Goal: Task Accomplishment & Management: Manage account settings

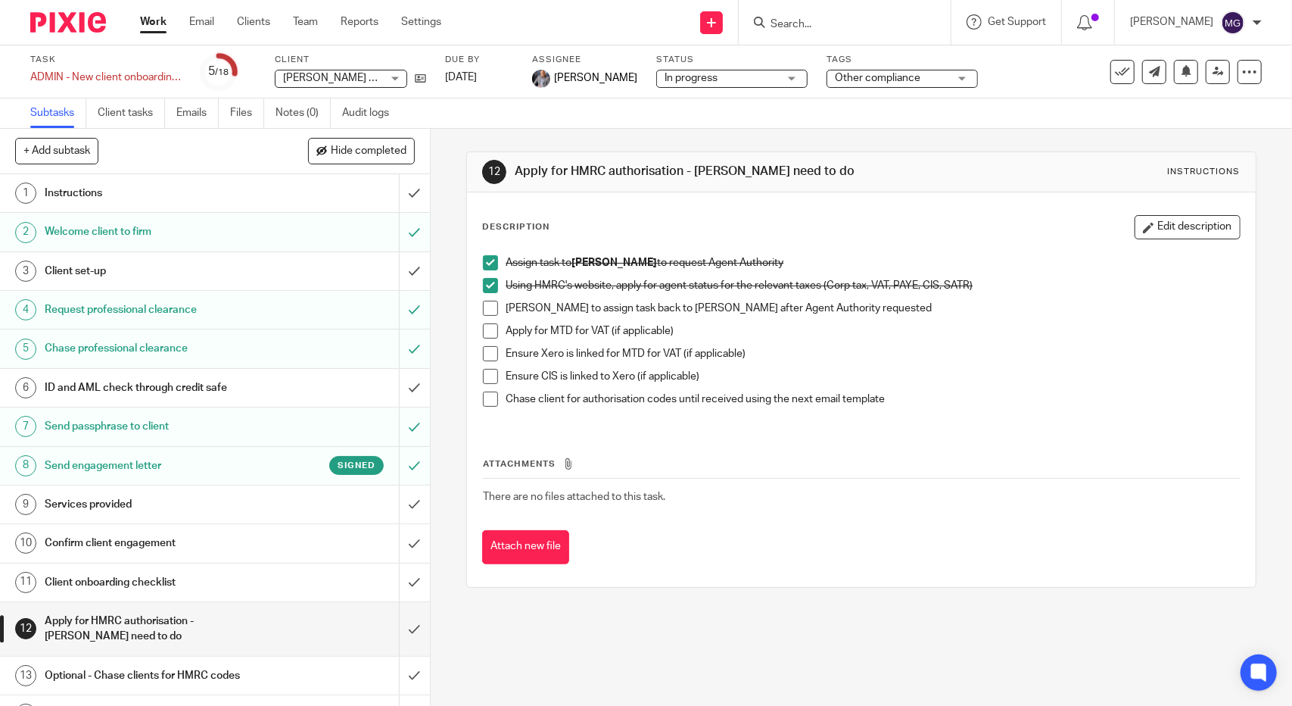
click at [151, 20] on link "Work" at bounding box center [153, 21] width 26 height 15
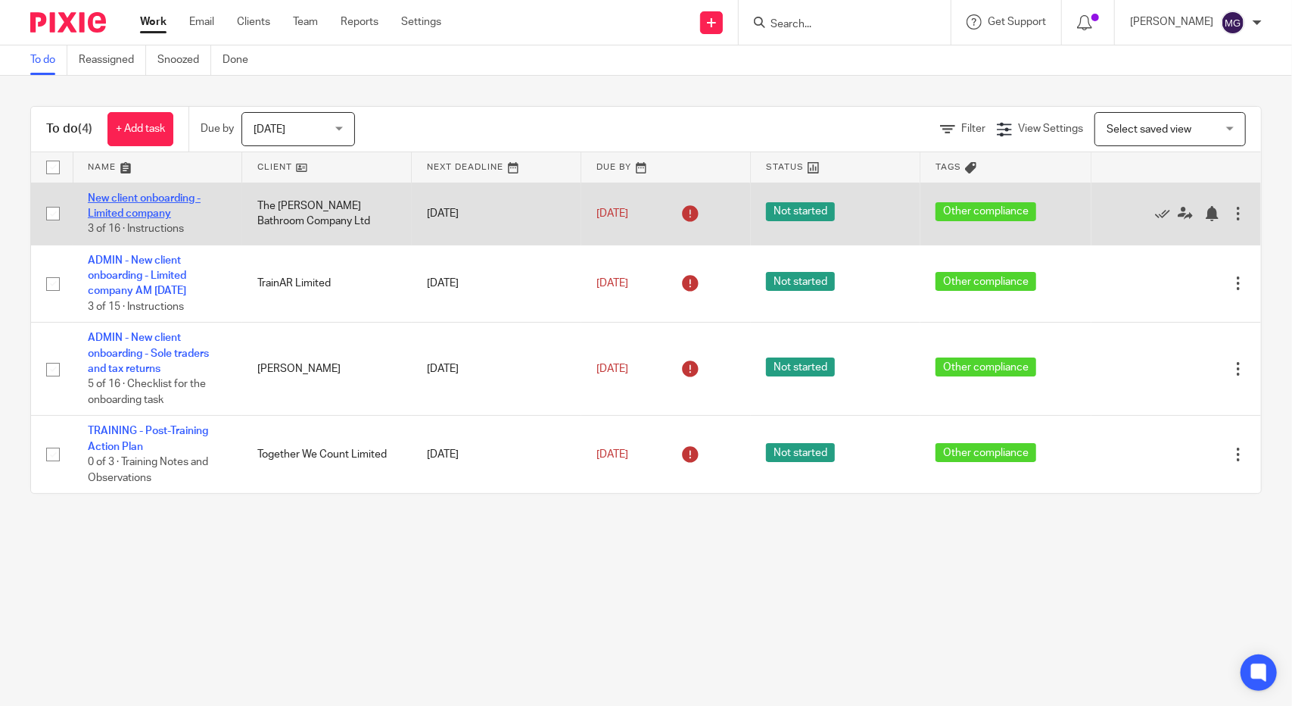
click at [141, 198] on link "New client onboarding - Limited company" at bounding box center [144, 206] width 113 height 26
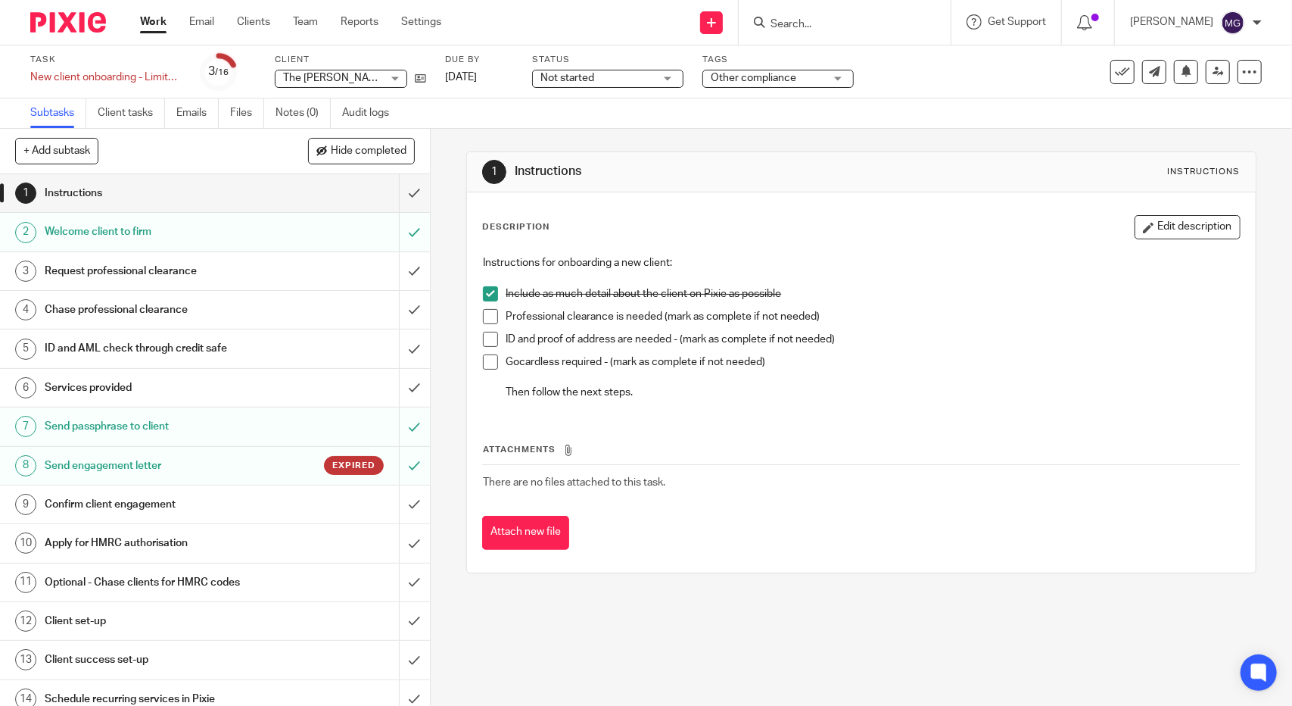
click at [101, 188] on h1 "Instructions" at bounding box center [158, 193] width 226 height 23
click at [131, 232] on h1 "Welcome client to firm" at bounding box center [158, 231] width 226 height 23
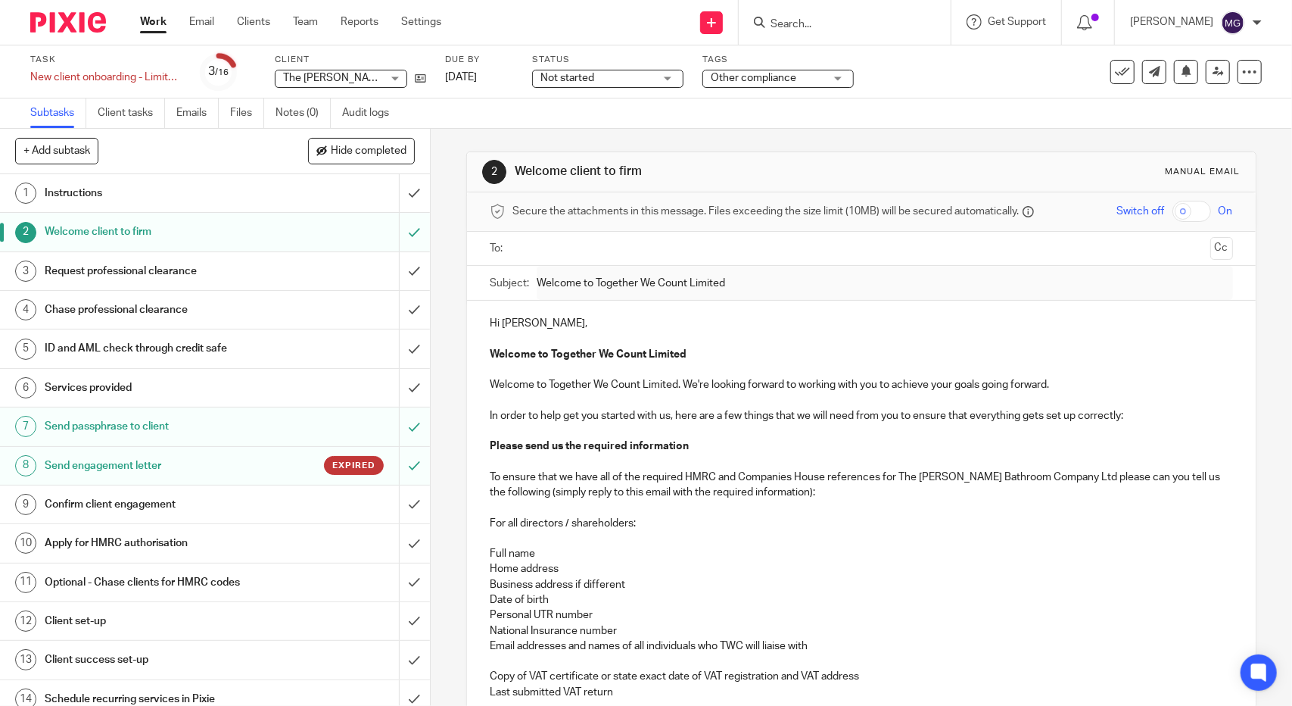
click at [115, 273] on h1 "Request professional clearance" at bounding box center [158, 271] width 226 height 23
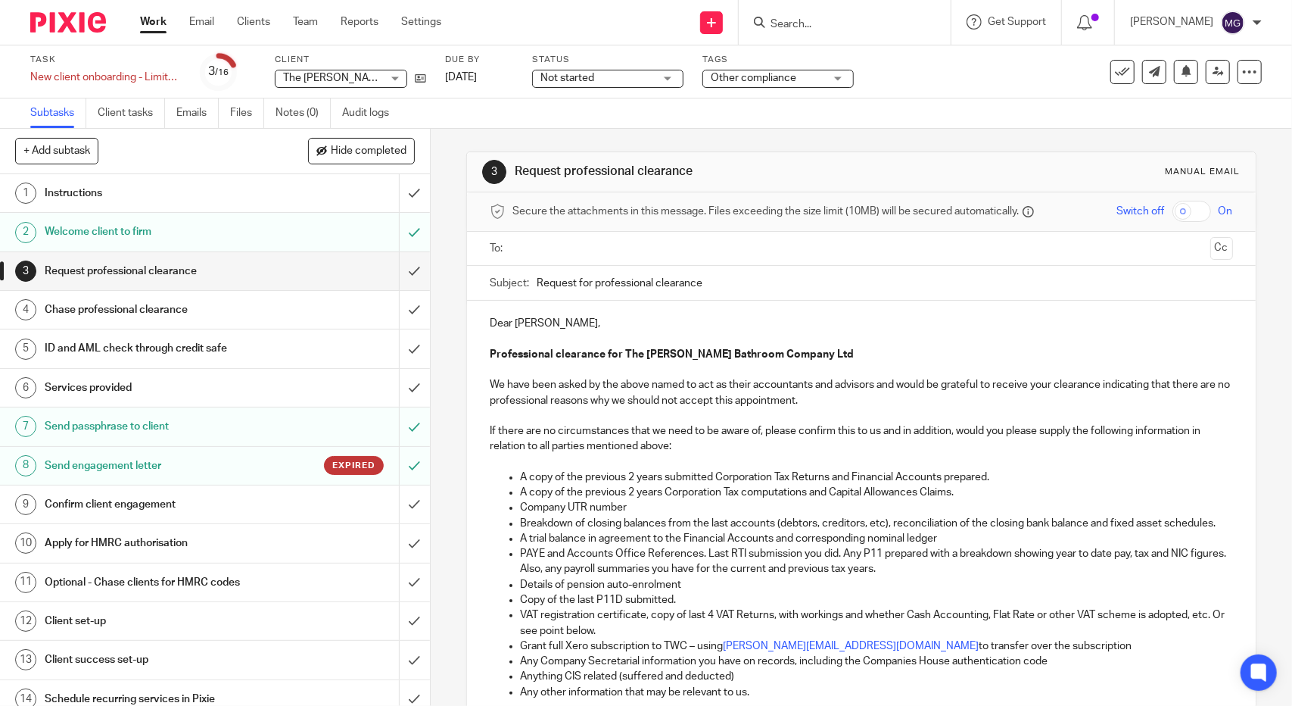
click at [94, 307] on h1 "Chase professional clearance" at bounding box center [158, 309] width 226 height 23
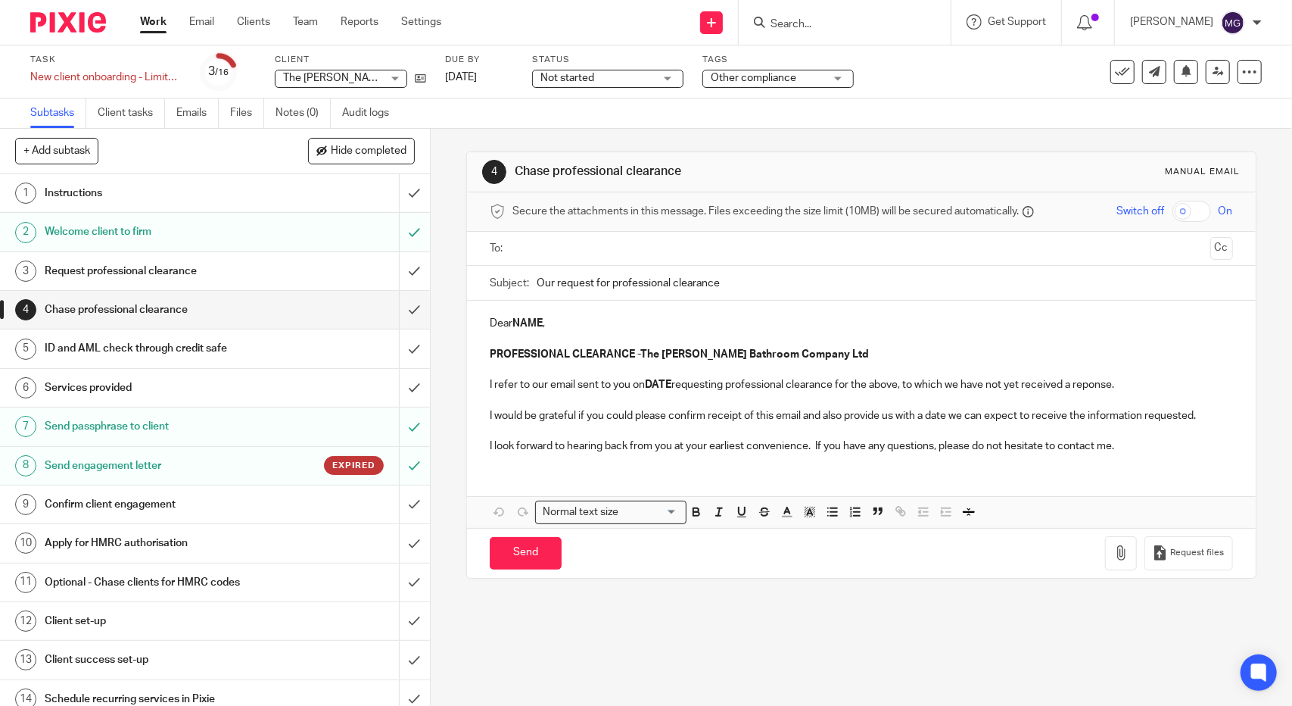
drag, startPoint x: 0, startPoint y: 0, endPoint x: 86, endPoint y: 351, distance: 361.0
click at [86, 351] on h1 "ID and AML check through credit safe" at bounding box center [158, 348] width 226 height 23
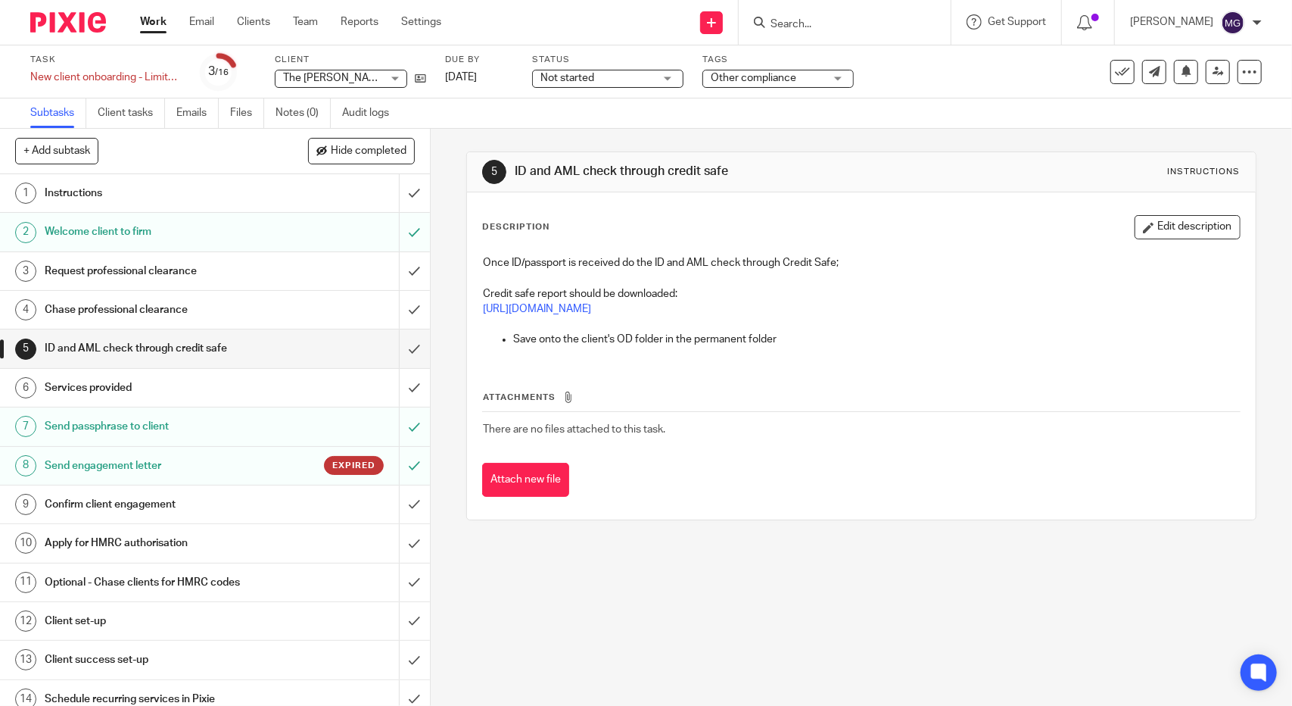
click at [112, 384] on h1 "Services provided" at bounding box center [158, 387] width 226 height 23
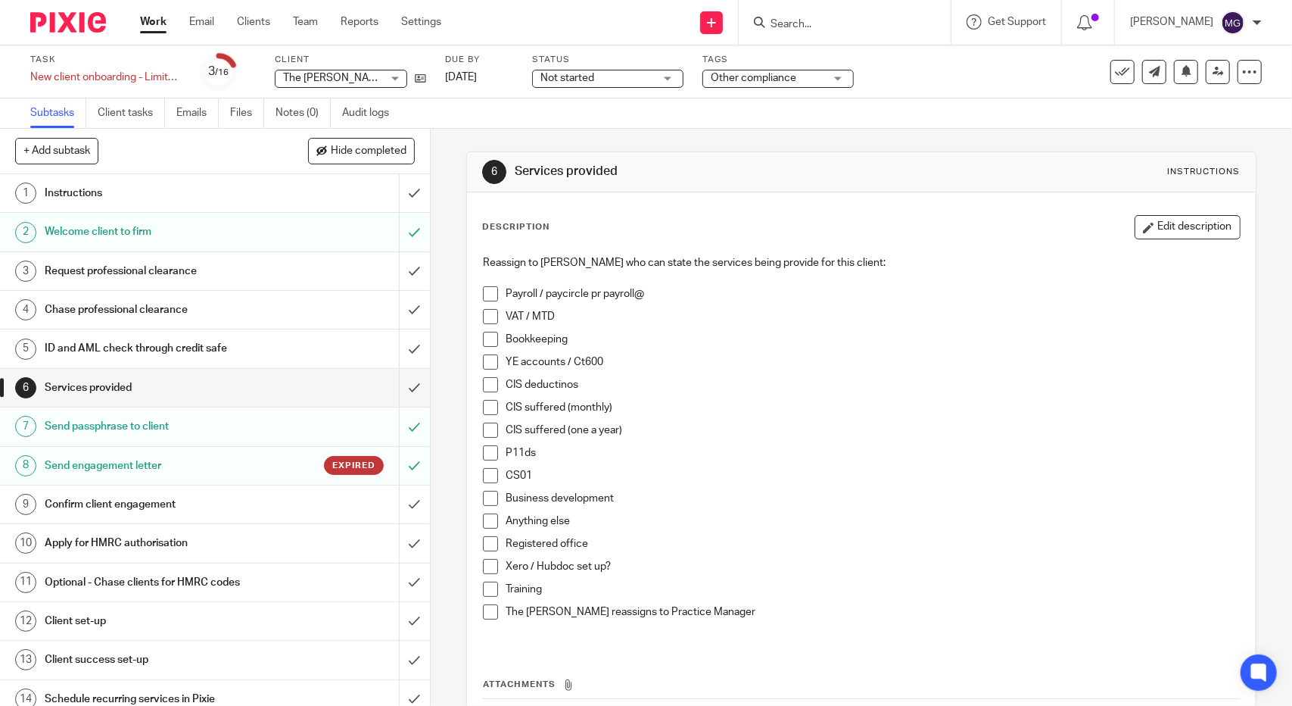
click at [120, 189] on h1 "Instructions" at bounding box center [158, 193] width 226 height 23
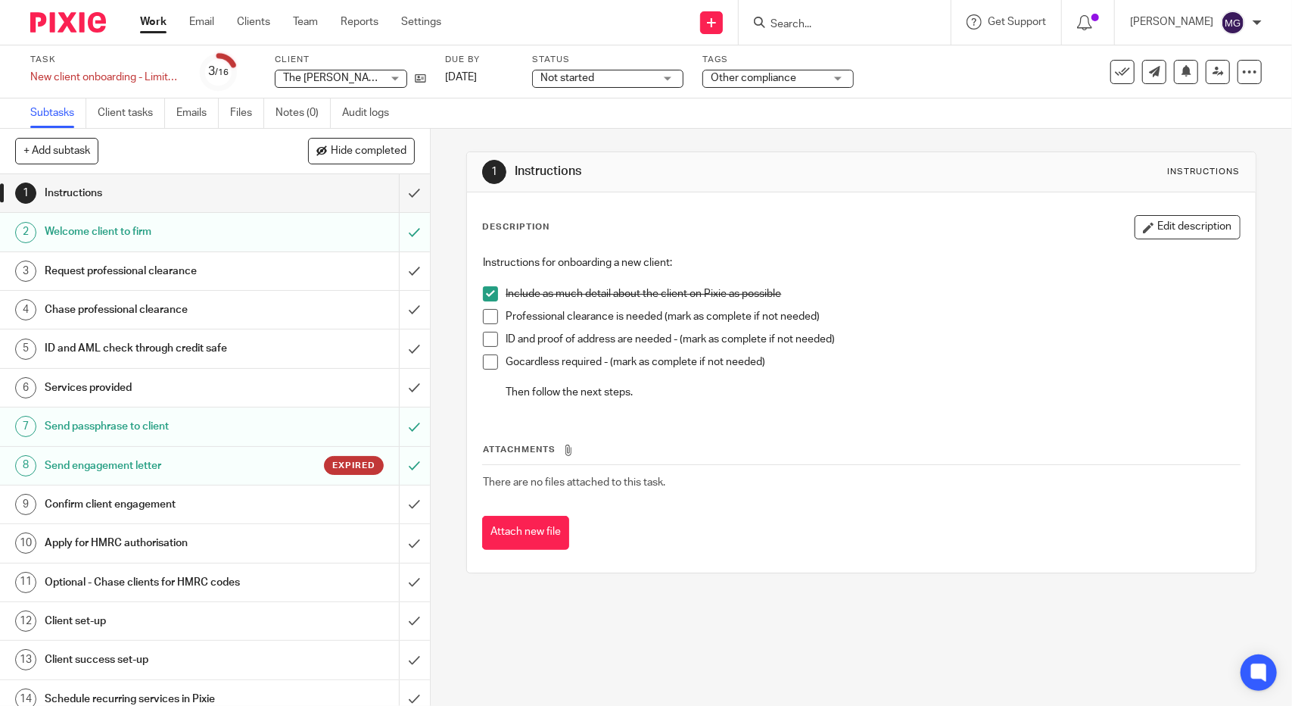
click at [156, 23] on link "Work" at bounding box center [153, 21] width 26 height 15
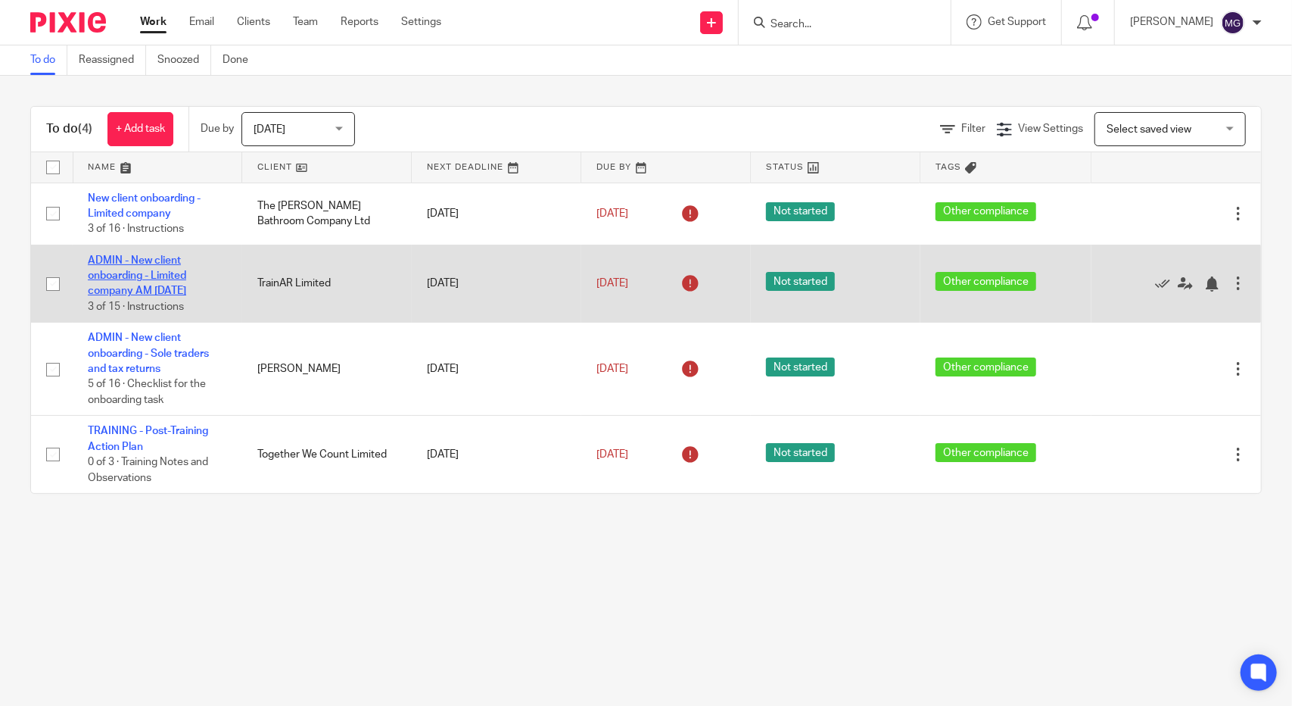
click at [144, 269] on td "ADMIN - New client onboarding - Limited company AM 2025 JUNE 3 of 15 · Instruct…" at bounding box center [158, 284] width 170 height 78
click at [110, 273] on link "ADMIN - New client onboarding - Limited company AM [DATE]" at bounding box center [137, 276] width 98 height 42
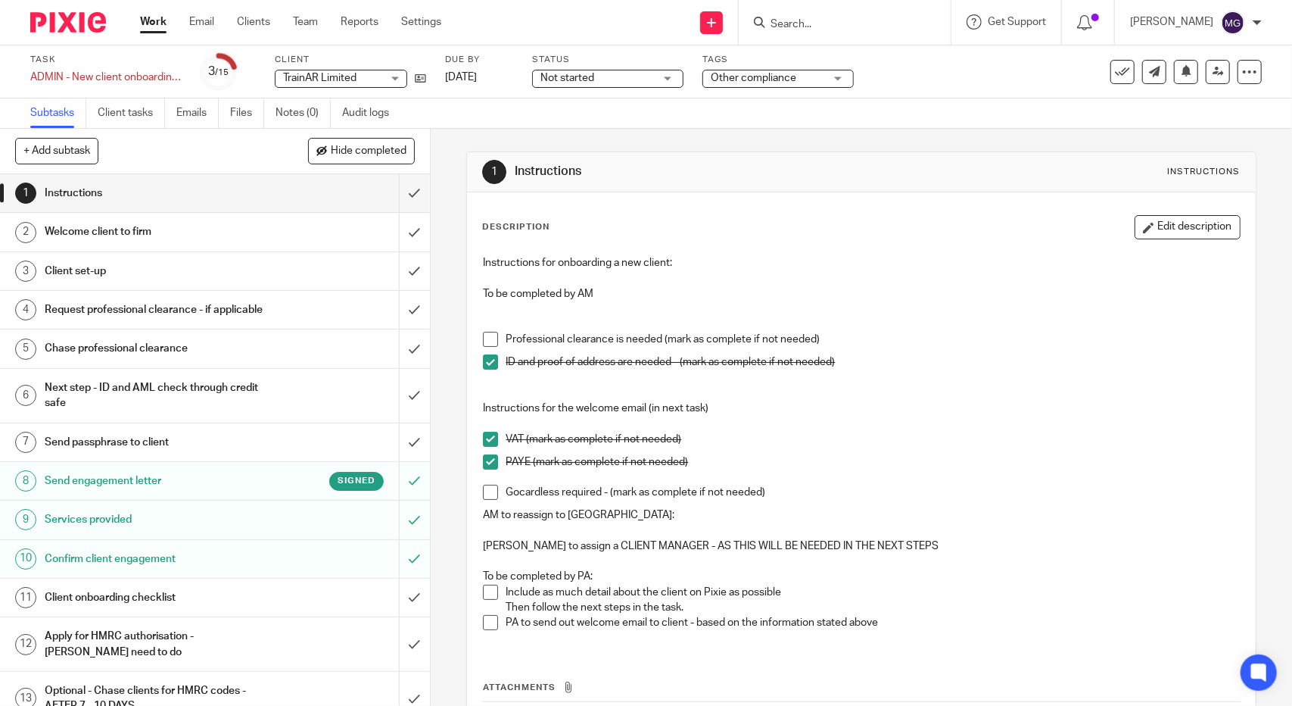
click at [117, 225] on h1 "Welcome client to firm" at bounding box center [158, 231] width 226 height 23
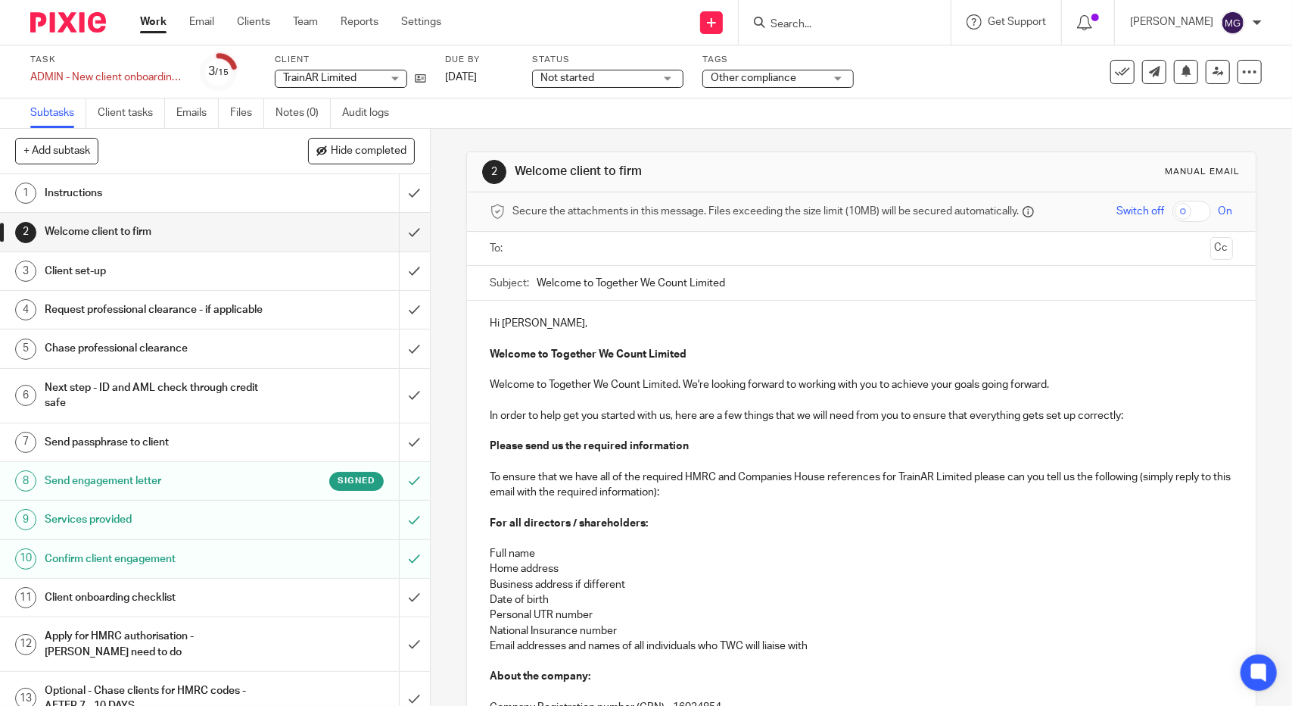
click at [120, 271] on h1 "Client set-up" at bounding box center [158, 271] width 226 height 23
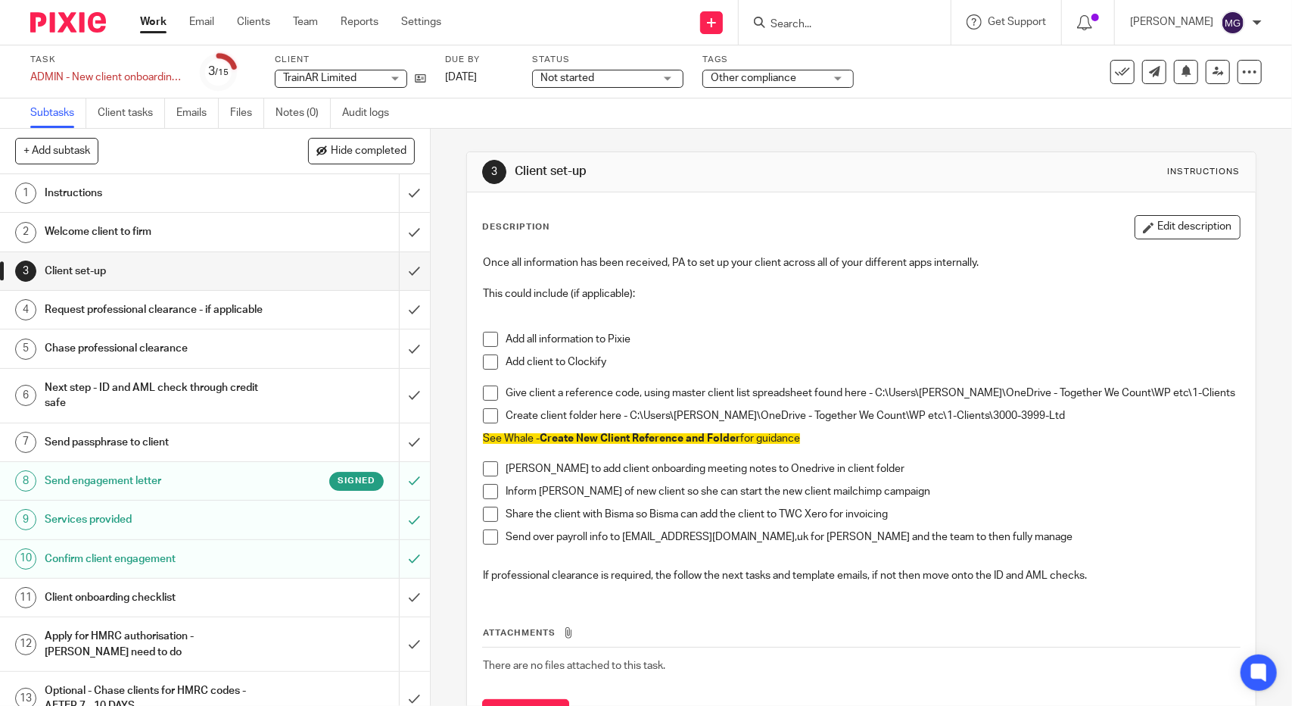
click at [370, 78] on span "TrainAR Limited" at bounding box center [332, 78] width 98 height 16
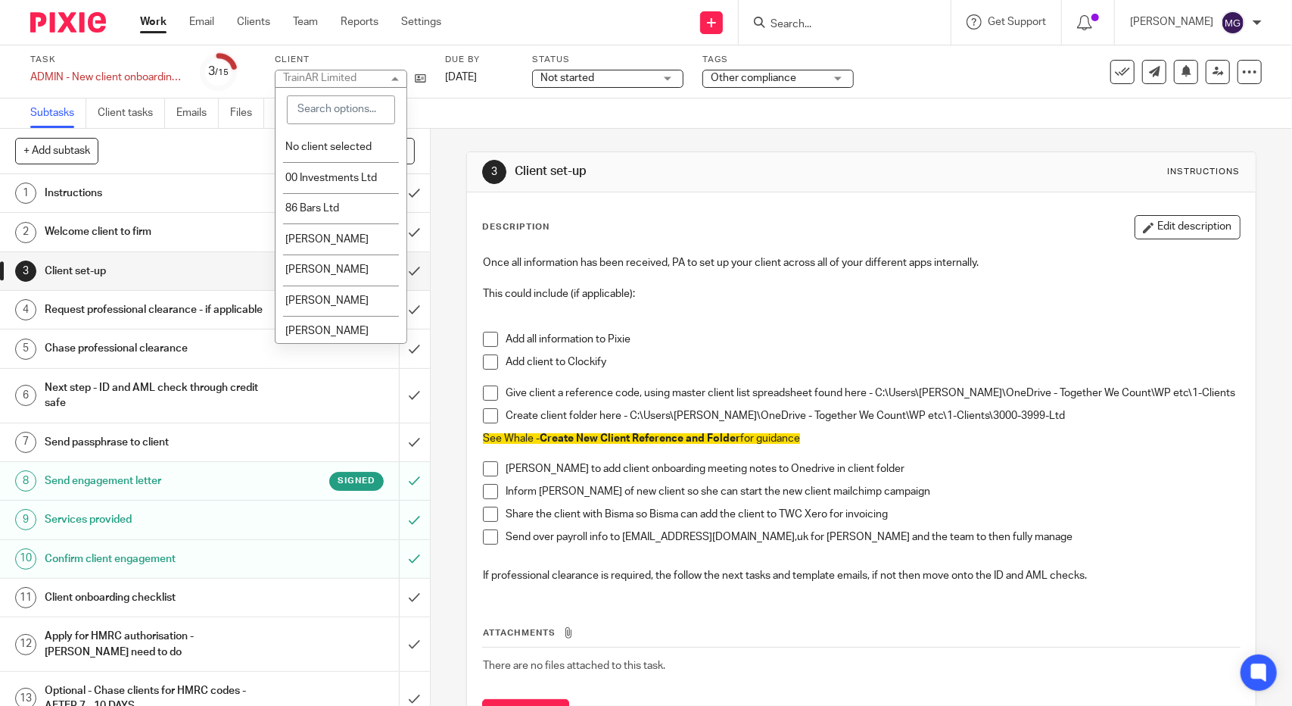
click at [342, 114] on input "search" at bounding box center [341, 109] width 108 height 29
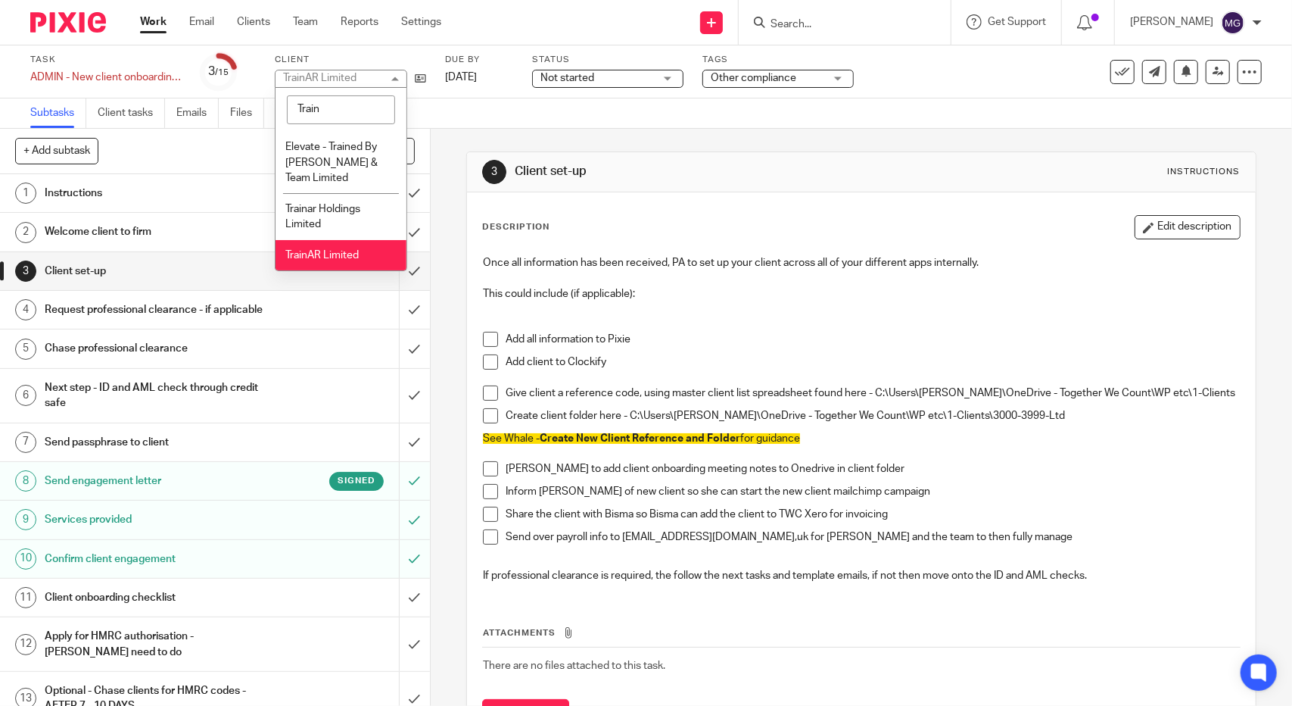
type input "Train"
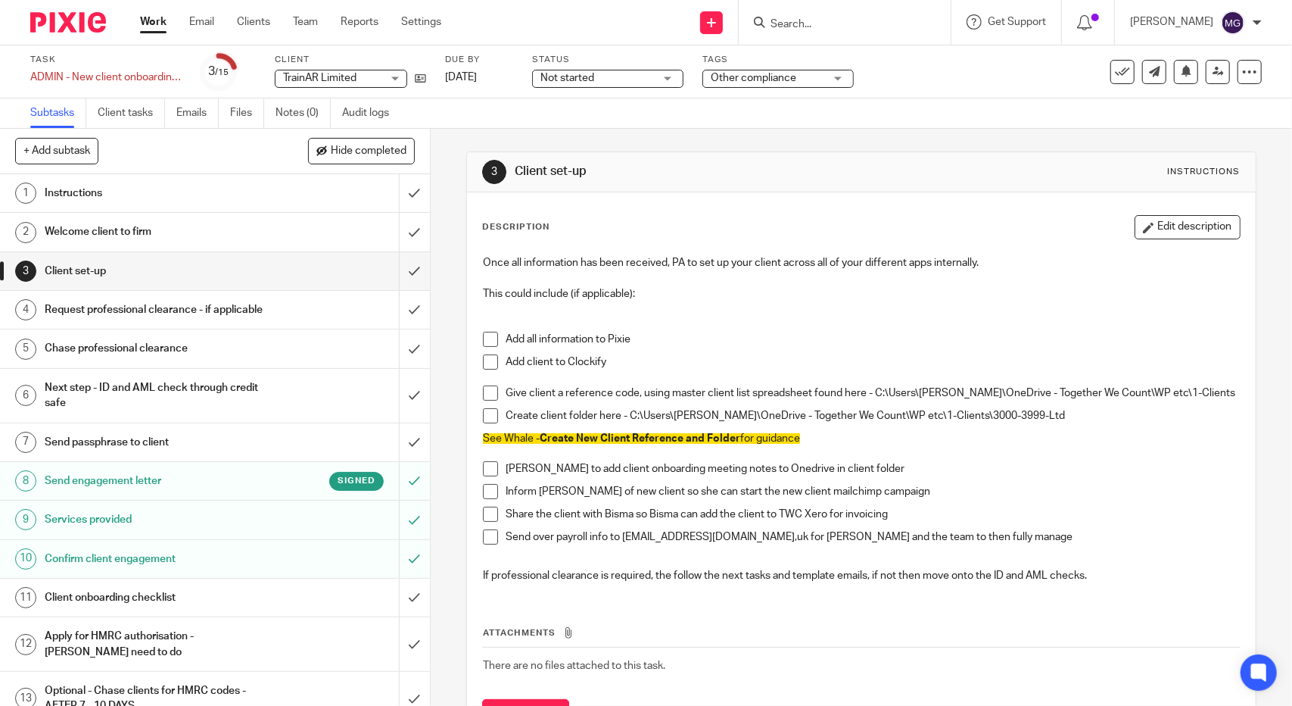
click at [148, 21] on link "Work" at bounding box center [153, 21] width 26 height 15
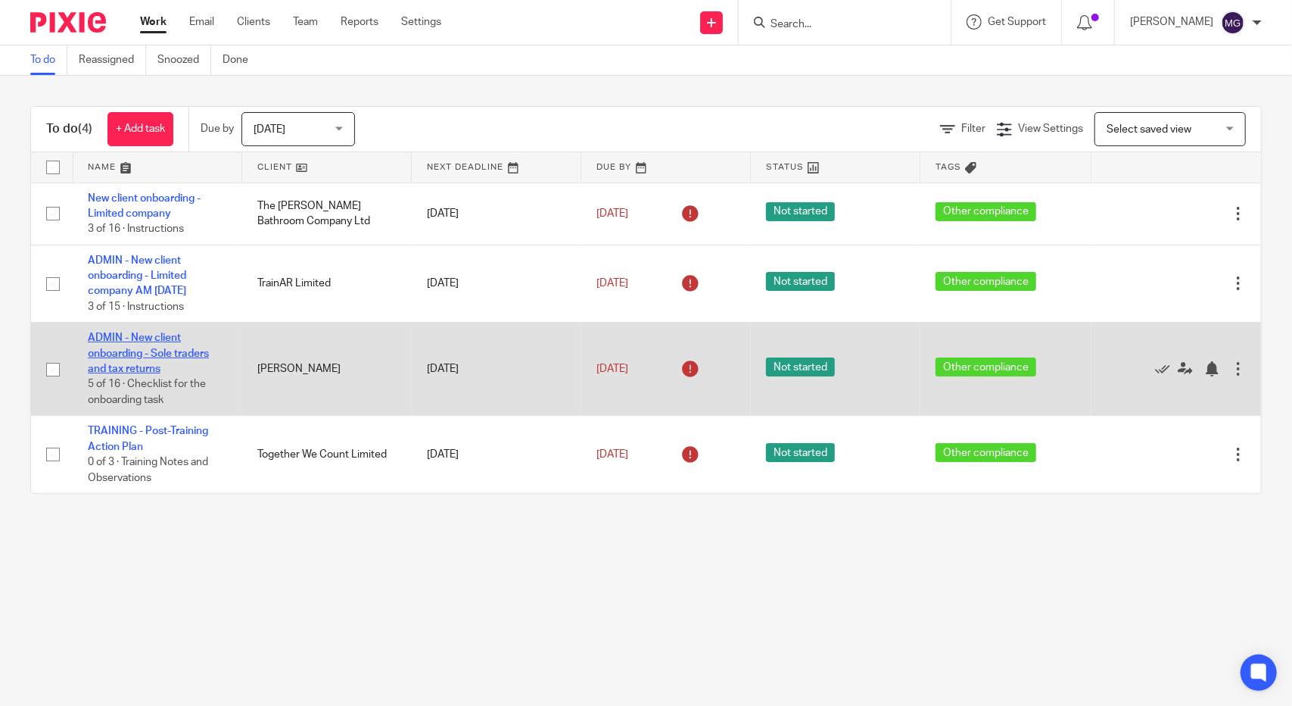
click at [141, 338] on link "ADMIN - New client onboarding - Sole traders and tax returns" at bounding box center [148, 353] width 121 height 42
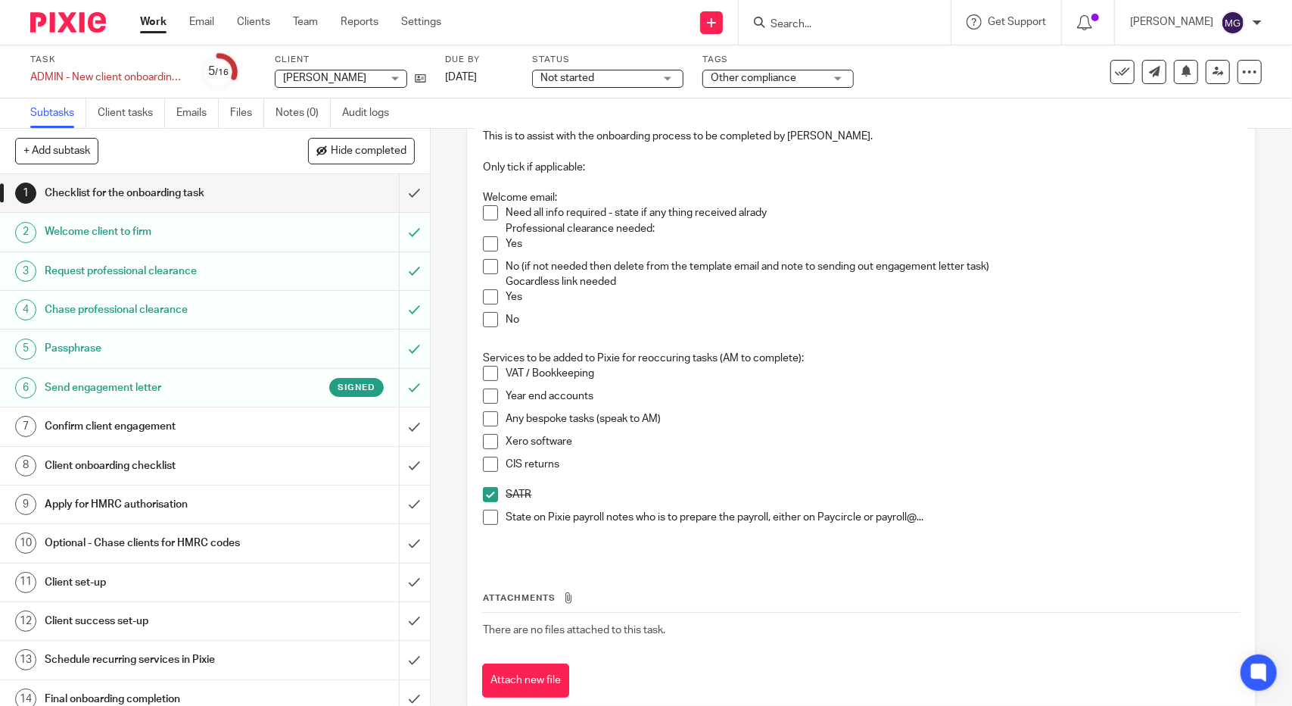
scroll to position [151, 0]
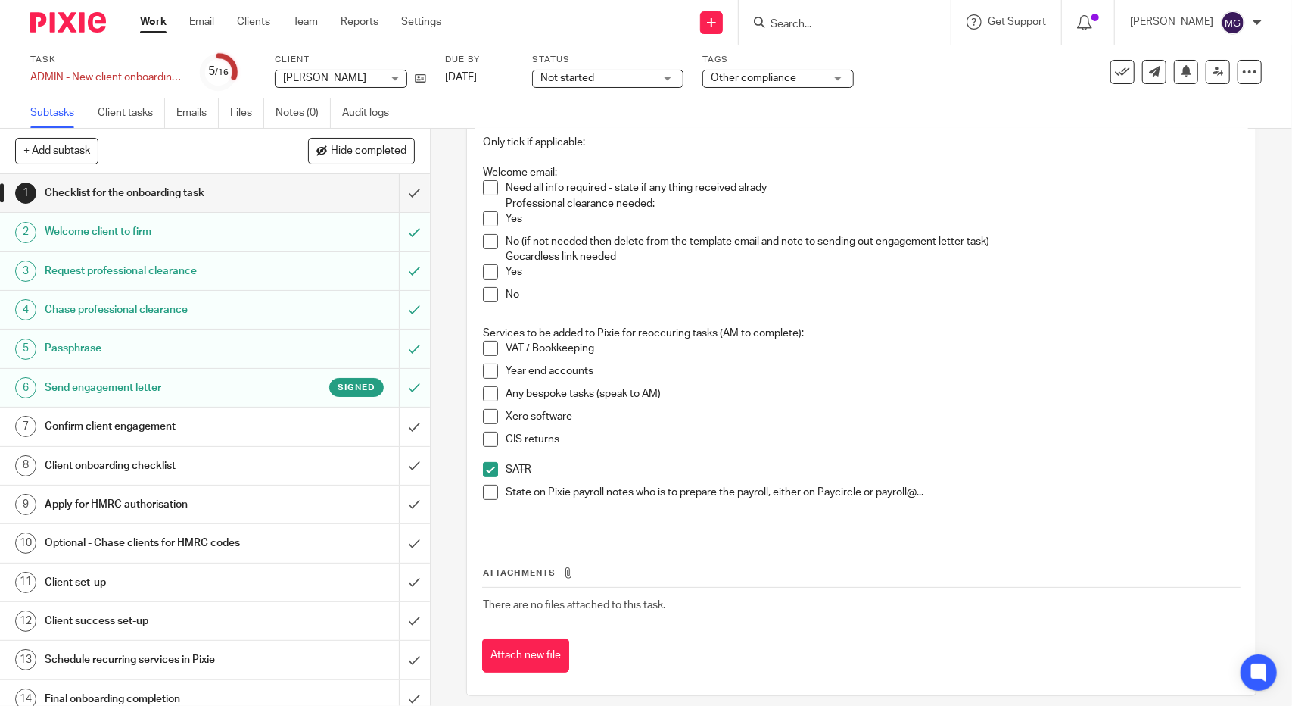
click at [976, 273] on p "Yes" at bounding box center [873, 271] width 734 height 15
click at [144, 416] on h1 "Confirm client engagement" at bounding box center [158, 426] width 226 height 23
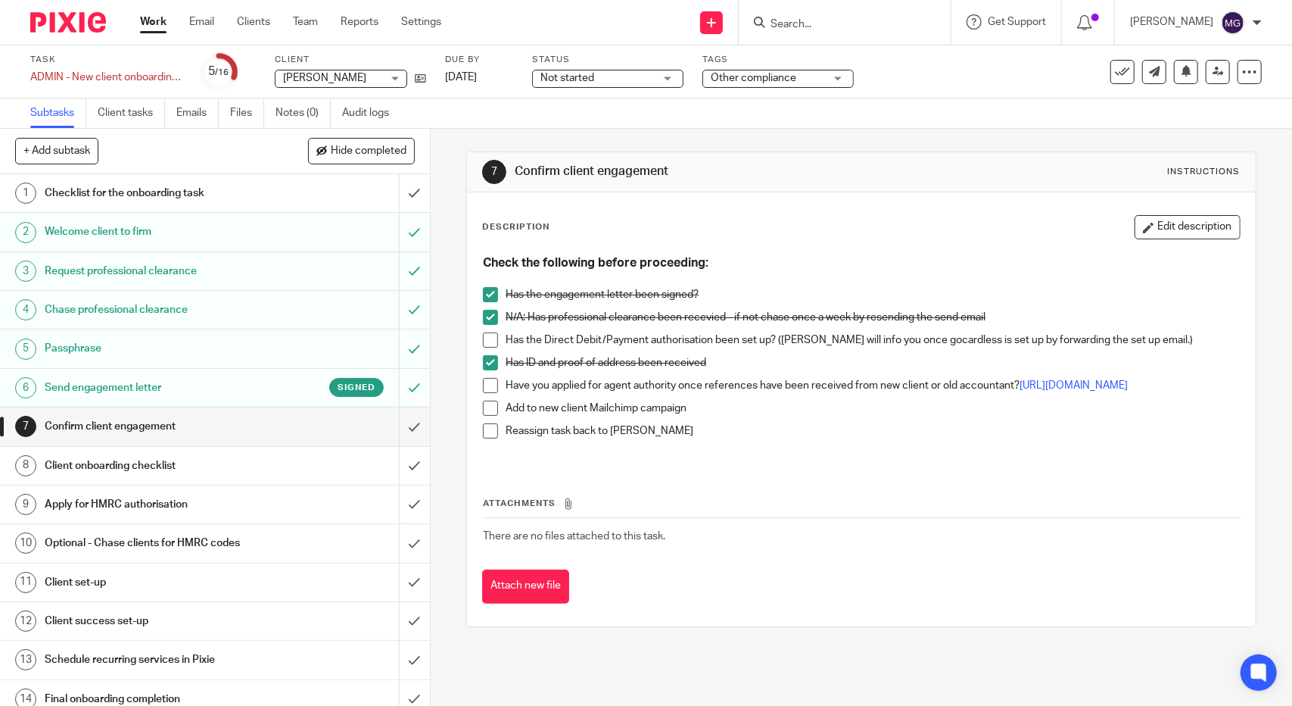
click at [104, 179] on link "1 Checklist for the onboarding task" at bounding box center [199, 193] width 399 height 38
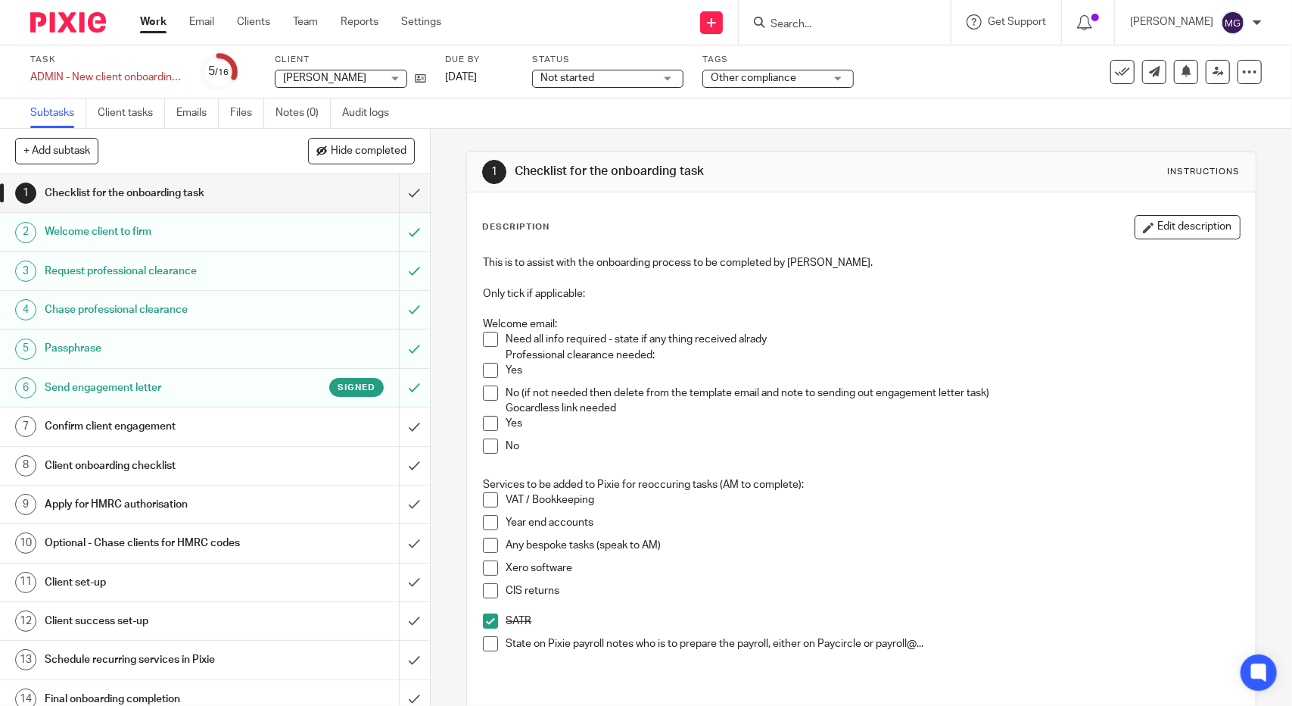
click at [89, 240] on h1 "Welcome client to firm" at bounding box center [158, 231] width 226 height 23
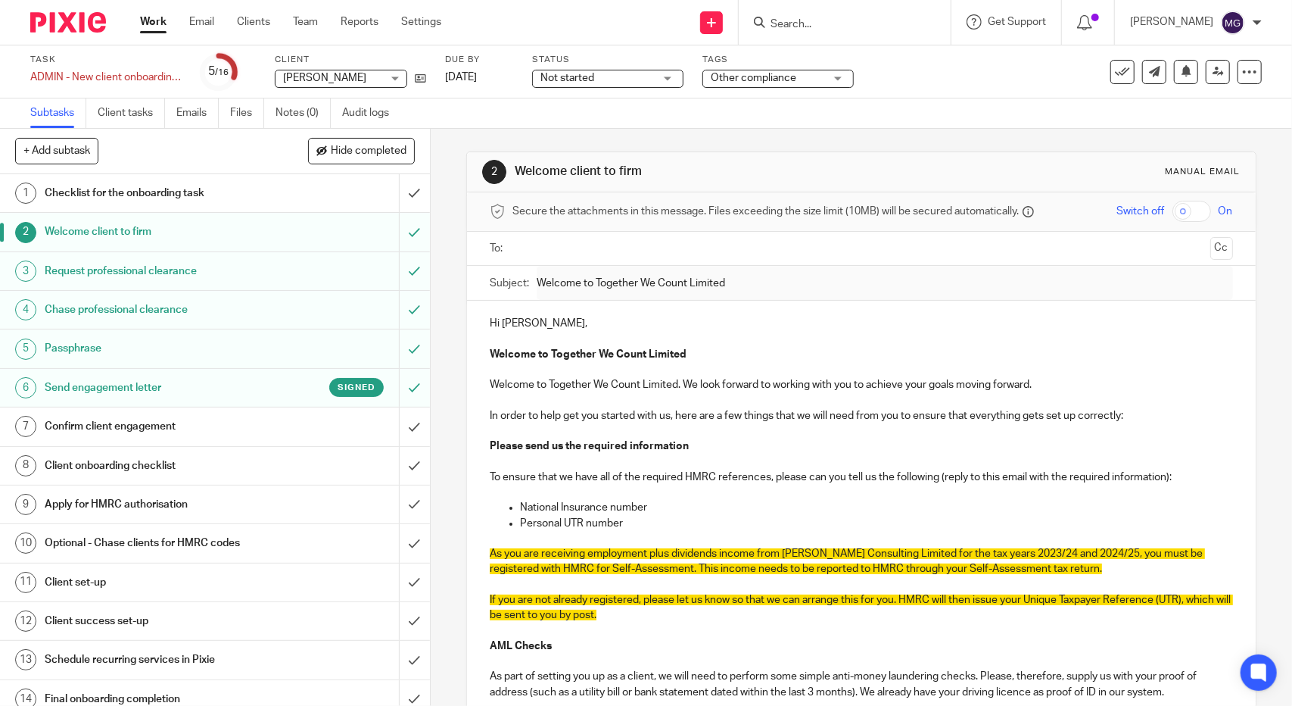
click at [101, 426] on h1 "Confirm client engagement" at bounding box center [158, 426] width 226 height 23
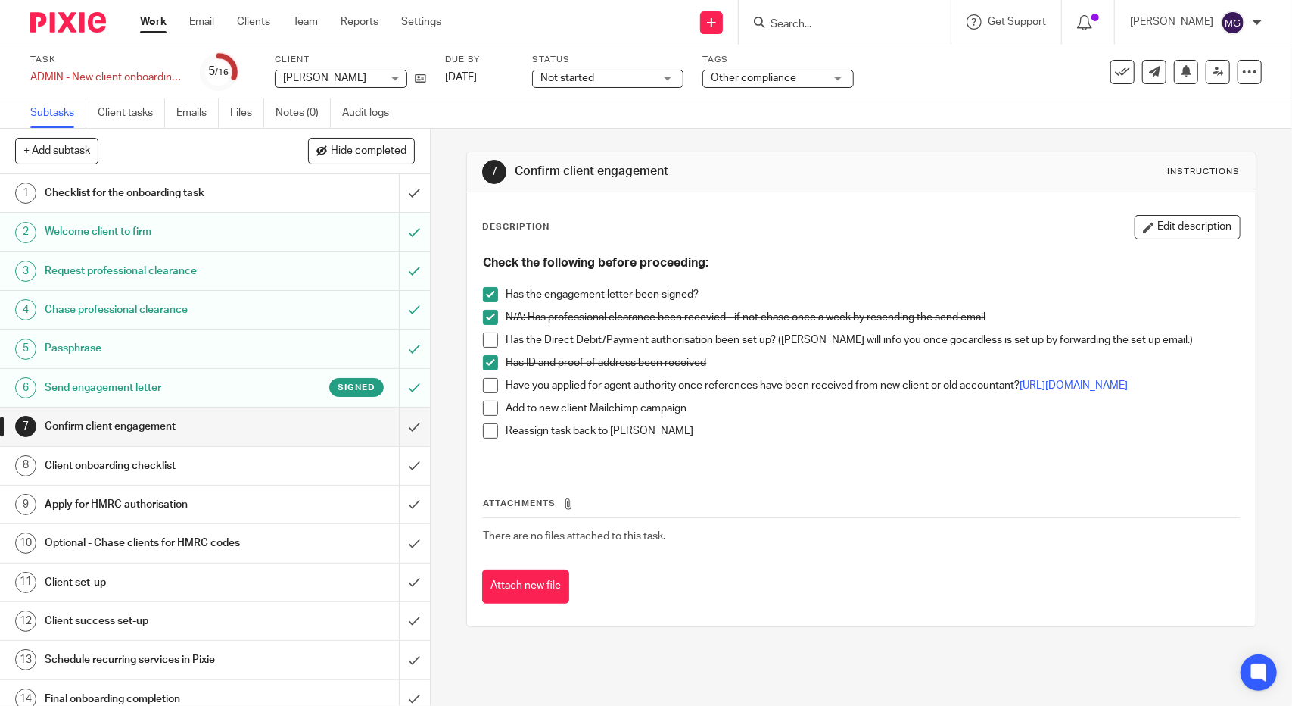
click at [86, 465] on h1 "Client onboarding checklist" at bounding box center [158, 465] width 226 height 23
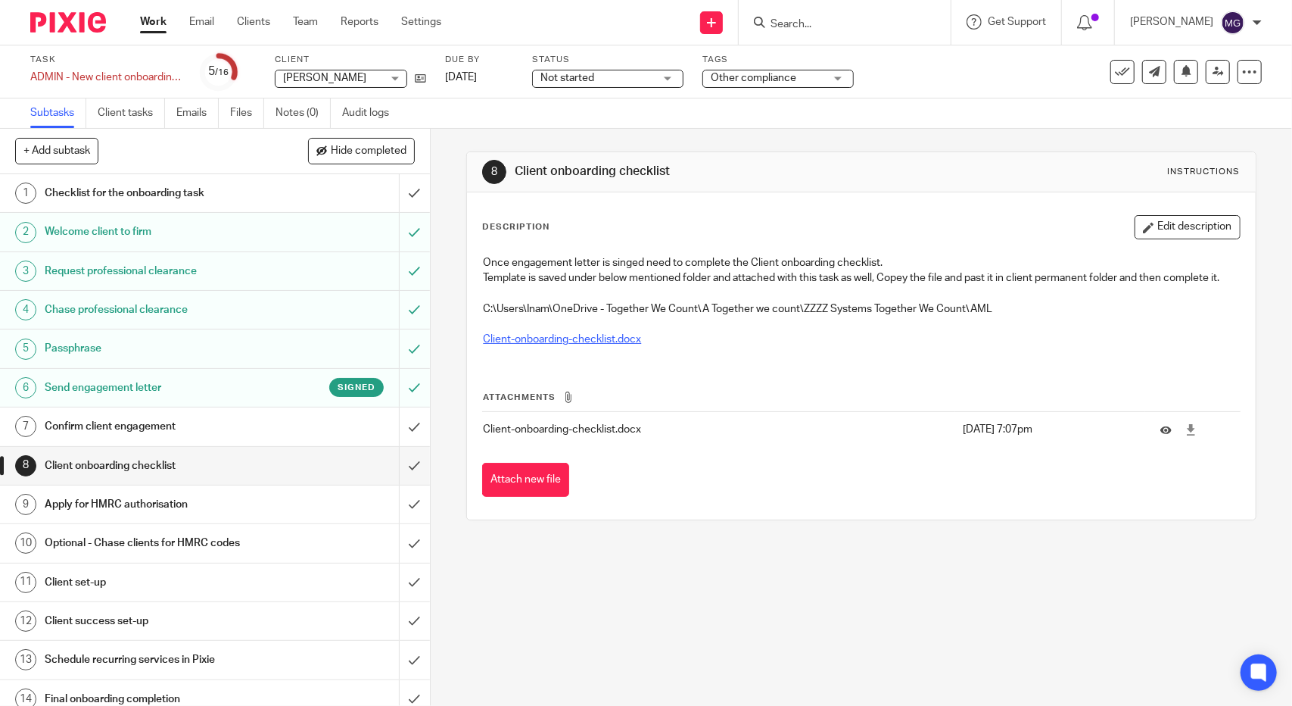
click at [601, 344] on link "Client-onboarding-checklist.docx" at bounding box center [562, 339] width 158 height 11
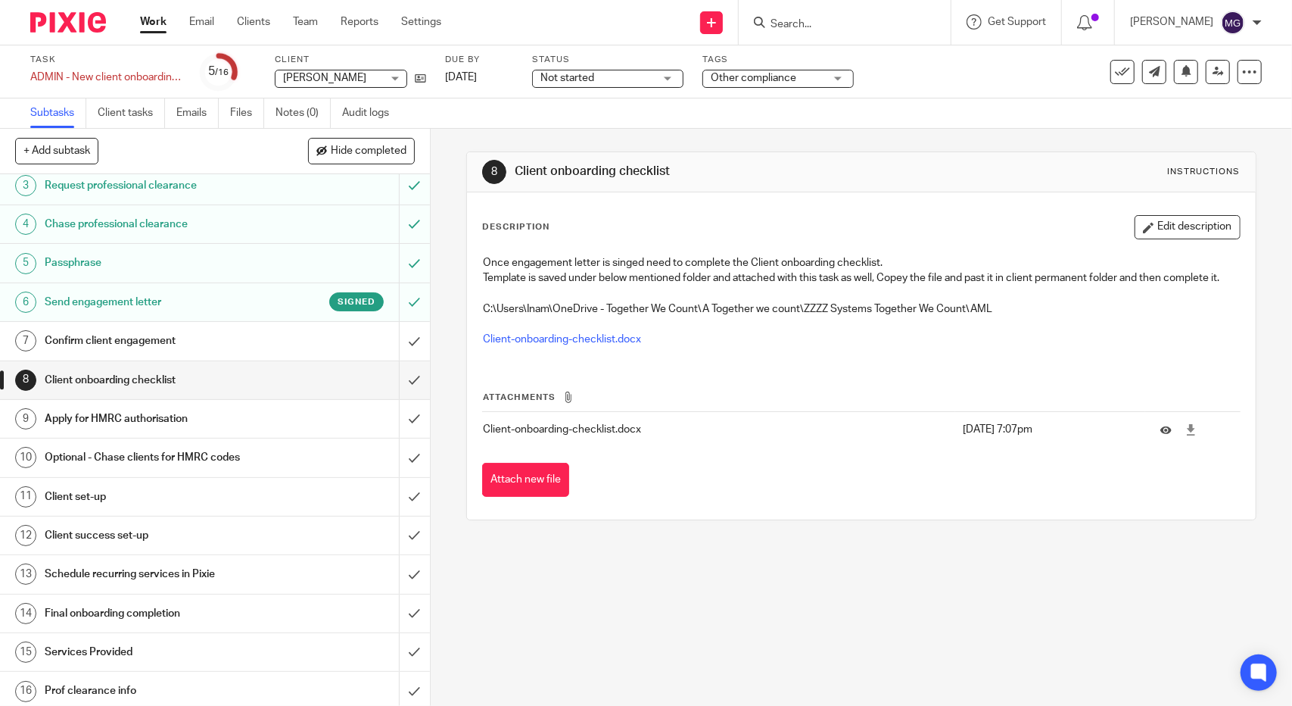
scroll to position [86, 0]
click at [83, 502] on h1 "Client set-up" at bounding box center [158, 496] width 226 height 23
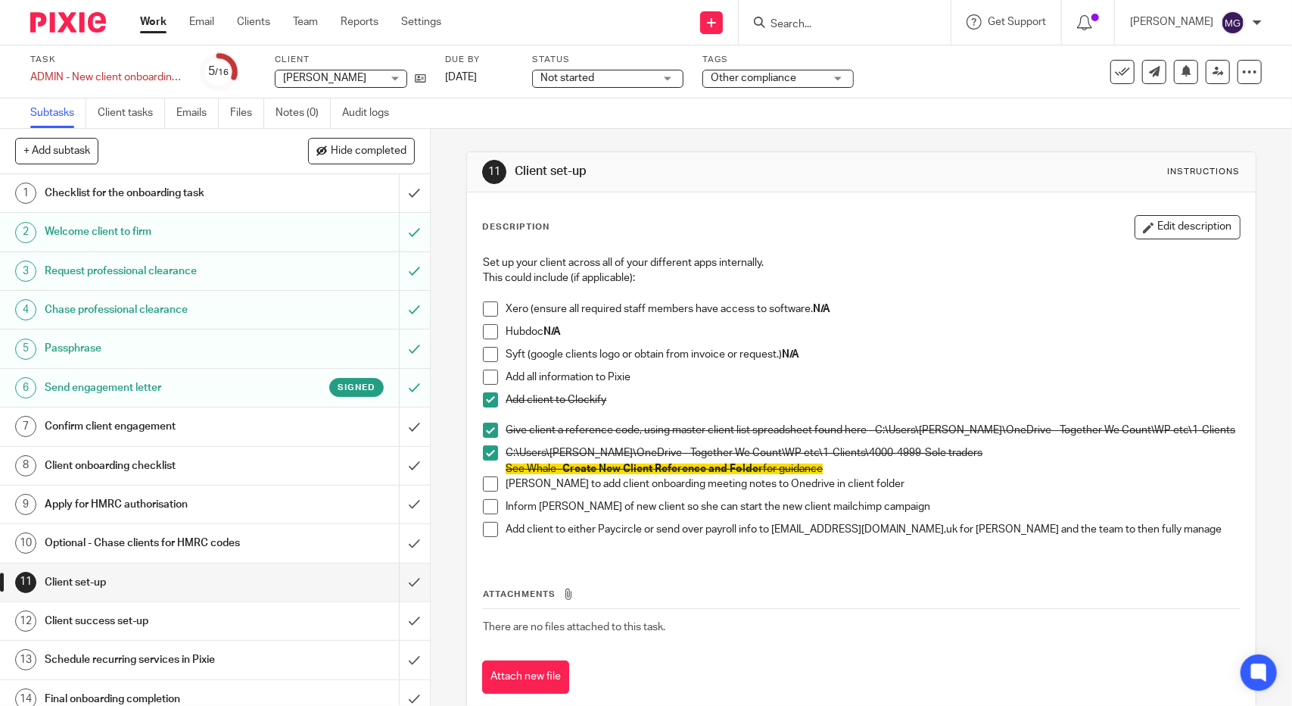
click at [324, 76] on span "[PERSON_NAME]" at bounding box center [324, 78] width 83 height 11
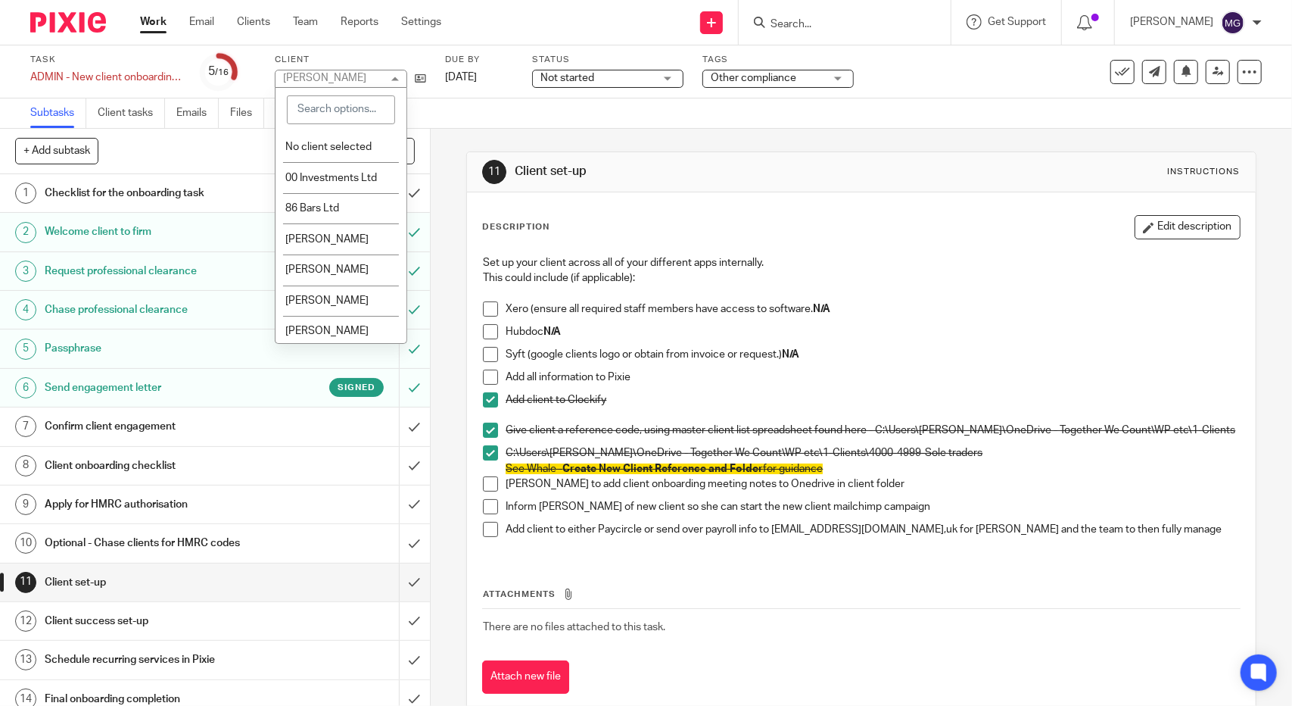
click at [321, 116] on input "search" at bounding box center [341, 109] width 108 height 29
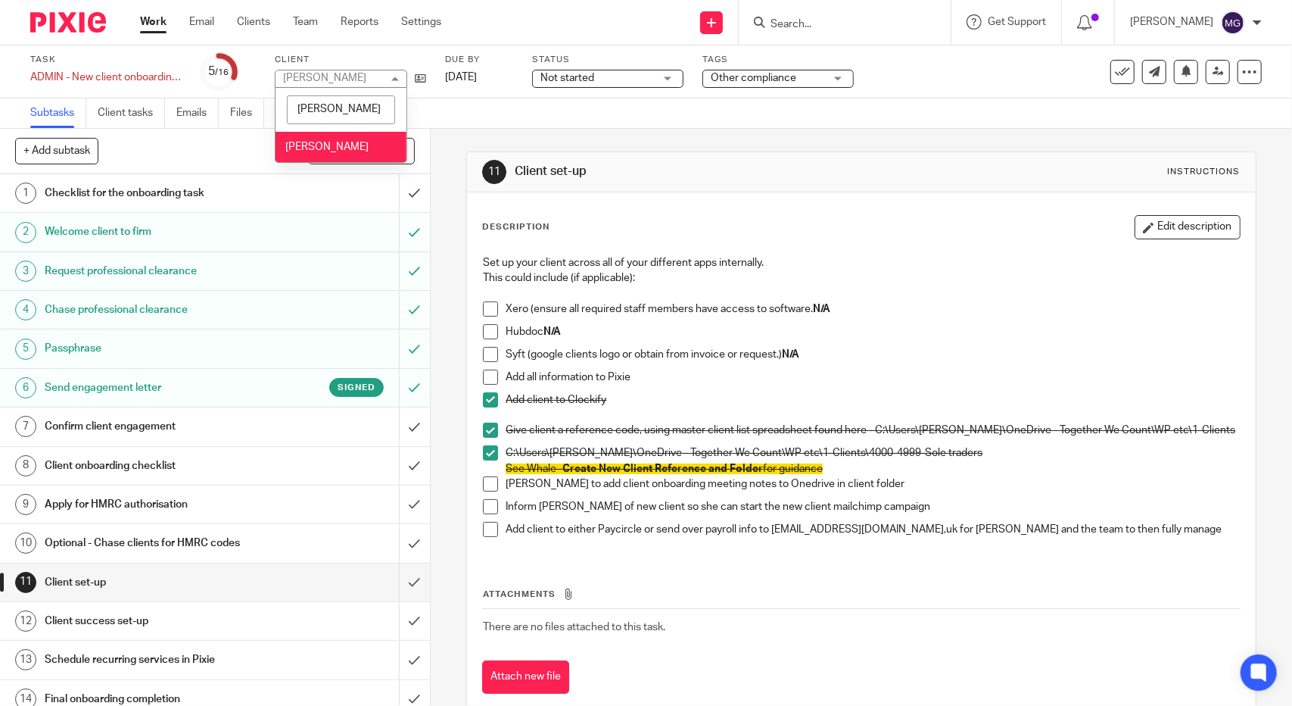
type input "melissa"
click at [320, 137] on li "[PERSON_NAME]" at bounding box center [341, 147] width 131 height 31
click at [115, 110] on link "Client tasks" at bounding box center [131, 113] width 67 height 30
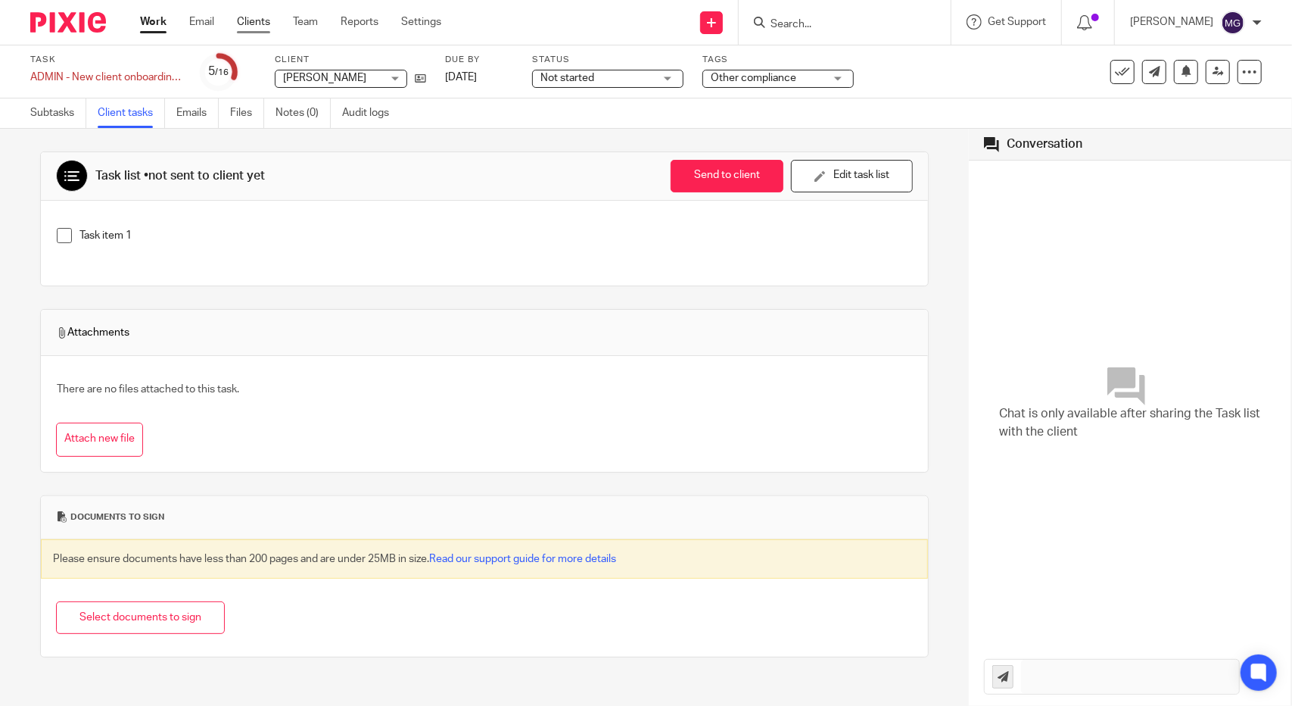
click at [239, 21] on link "Clients" at bounding box center [253, 21] width 33 height 15
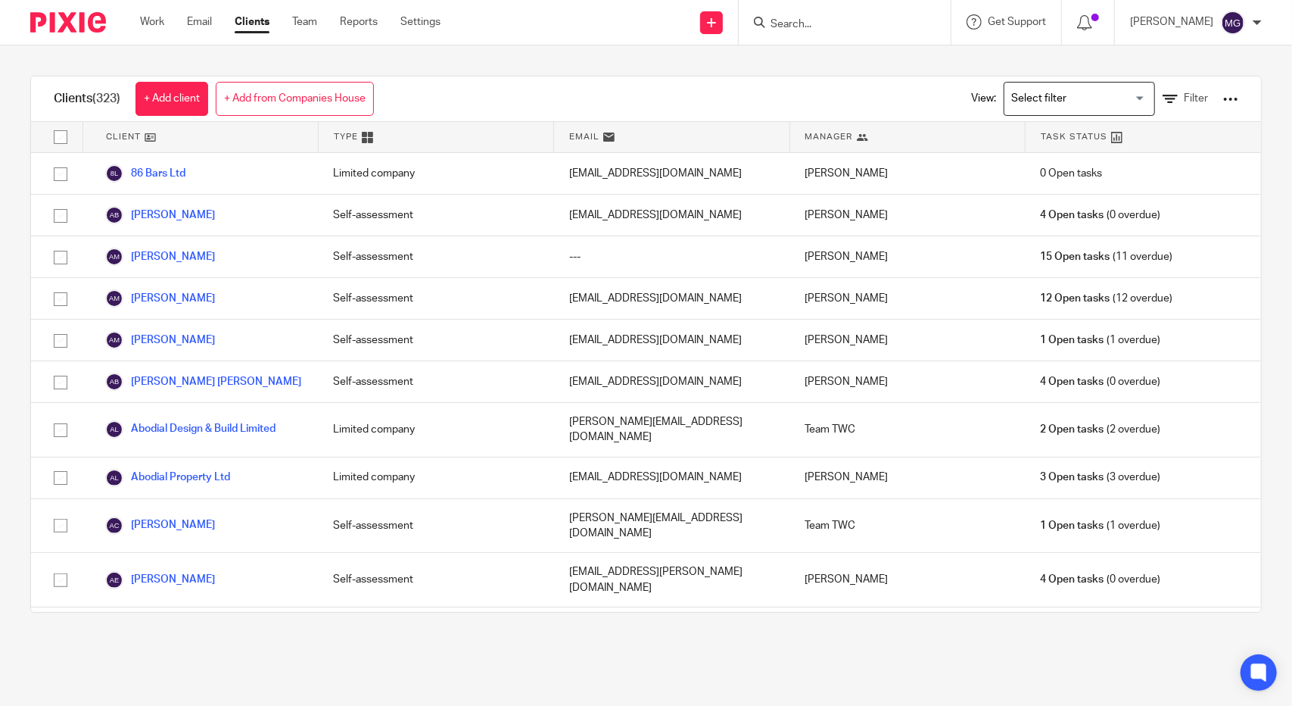
click at [793, 31] on div at bounding box center [845, 22] width 212 height 45
click at [800, 25] on input "Search" at bounding box center [837, 25] width 136 height 14
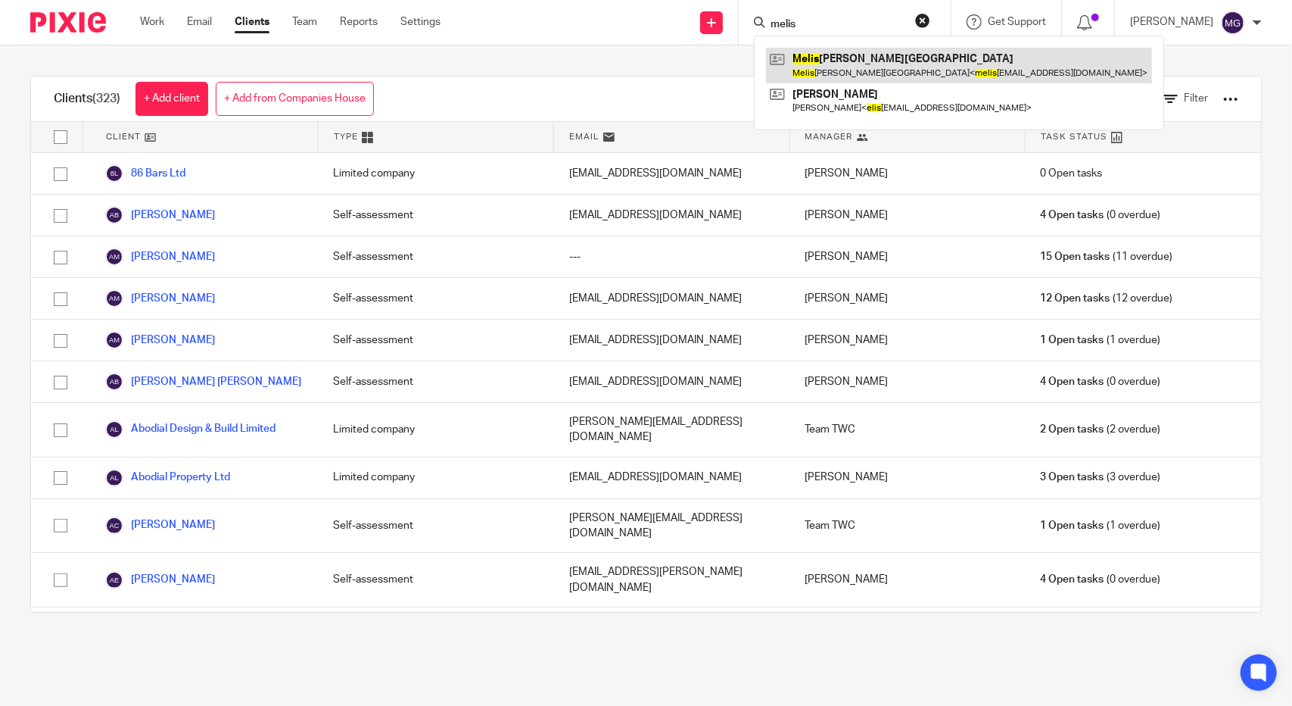
type input "melis"
click at [819, 67] on link at bounding box center [959, 65] width 386 height 35
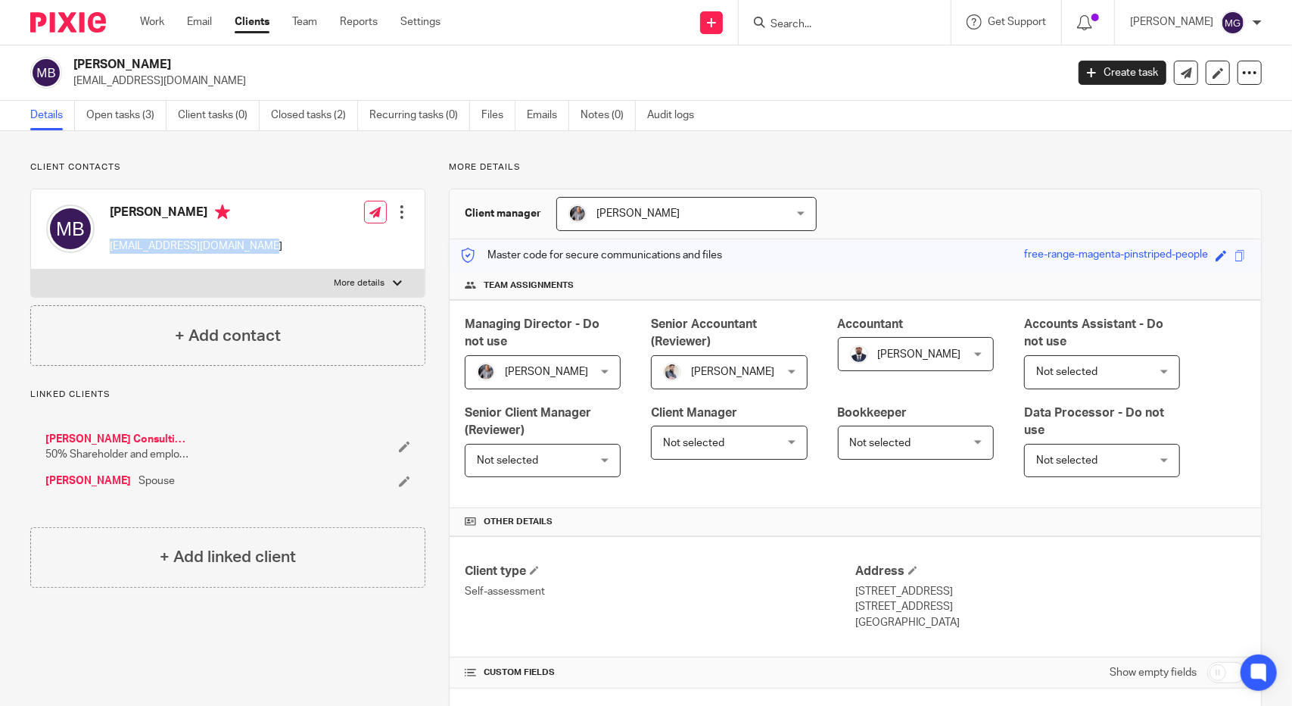
drag, startPoint x: 261, startPoint y: 245, endPoint x: 104, endPoint y: 242, distance: 156.8
click at [104, 242] on div "Melissa Bourne melissamerricks@yahoo.co.uk Edit contact Create client from cont…" at bounding box center [228, 229] width 394 height 80
copy p "melissamerricks@yahoo.co.uk"
drag, startPoint x: 195, startPoint y: 209, endPoint x: 108, endPoint y: 213, distance: 87.2
click at [108, 213] on div "Melissa Bourne melissamerricks@yahoo.co.uk" at bounding box center [164, 229] width 236 height 64
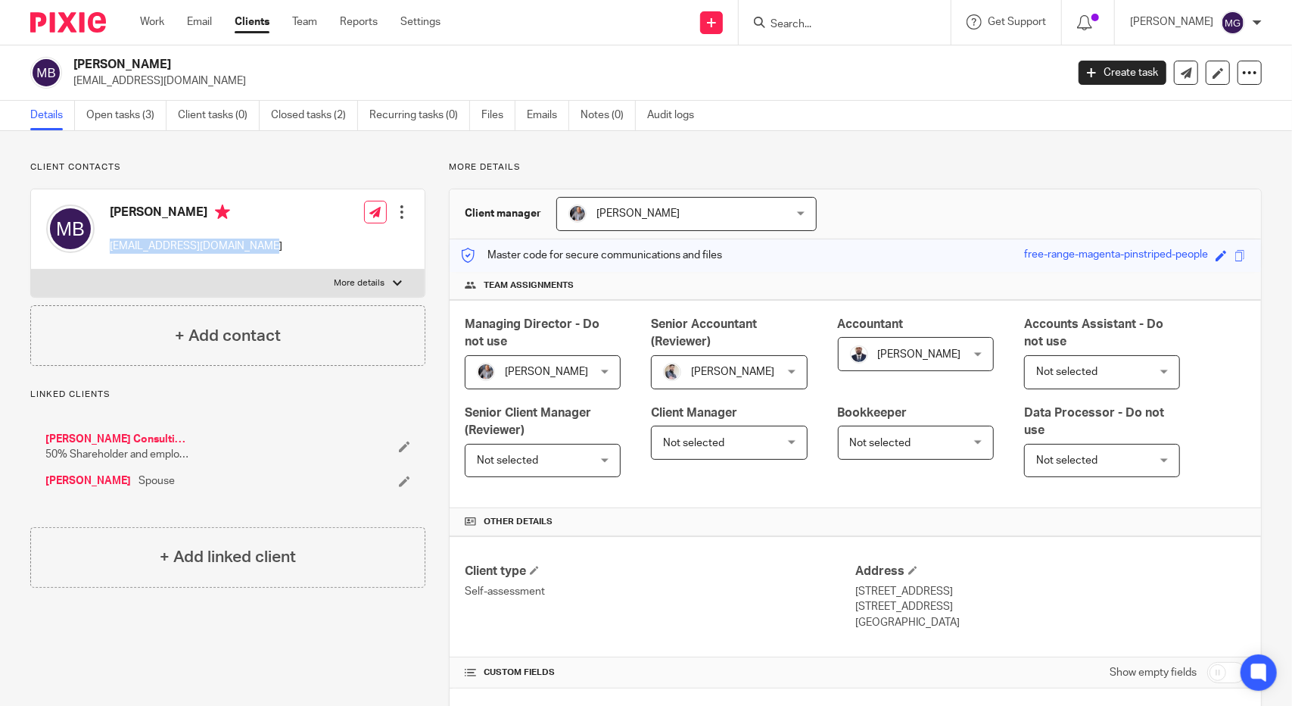
copy h4 "[PERSON_NAME]"
drag, startPoint x: 258, startPoint y: 244, endPoint x: 108, endPoint y: 248, distance: 150.7
click at [108, 248] on div "Melissa Bourne melissamerricks@yahoo.co.uk Edit contact Create client from cont…" at bounding box center [228, 229] width 394 height 80
copy p "melissamerricks@yahoo.co.uk"
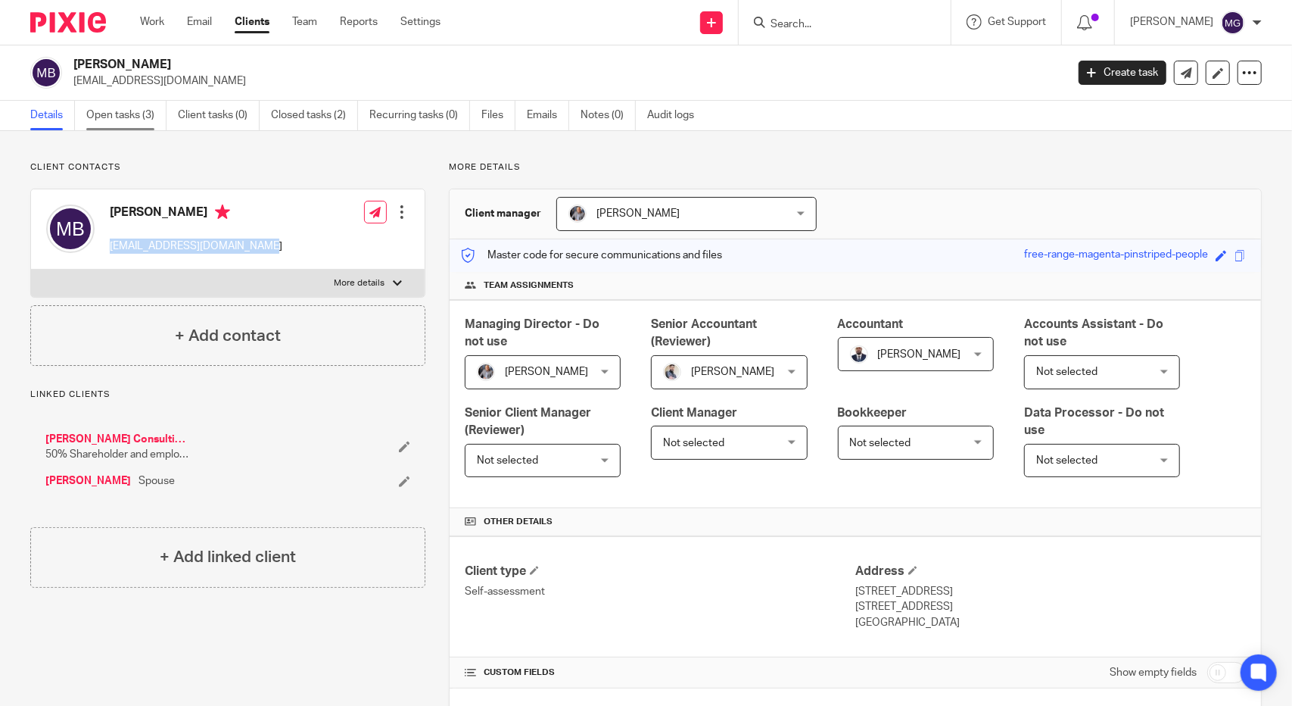
click at [129, 113] on link "Open tasks (3)" at bounding box center [126, 116] width 80 height 30
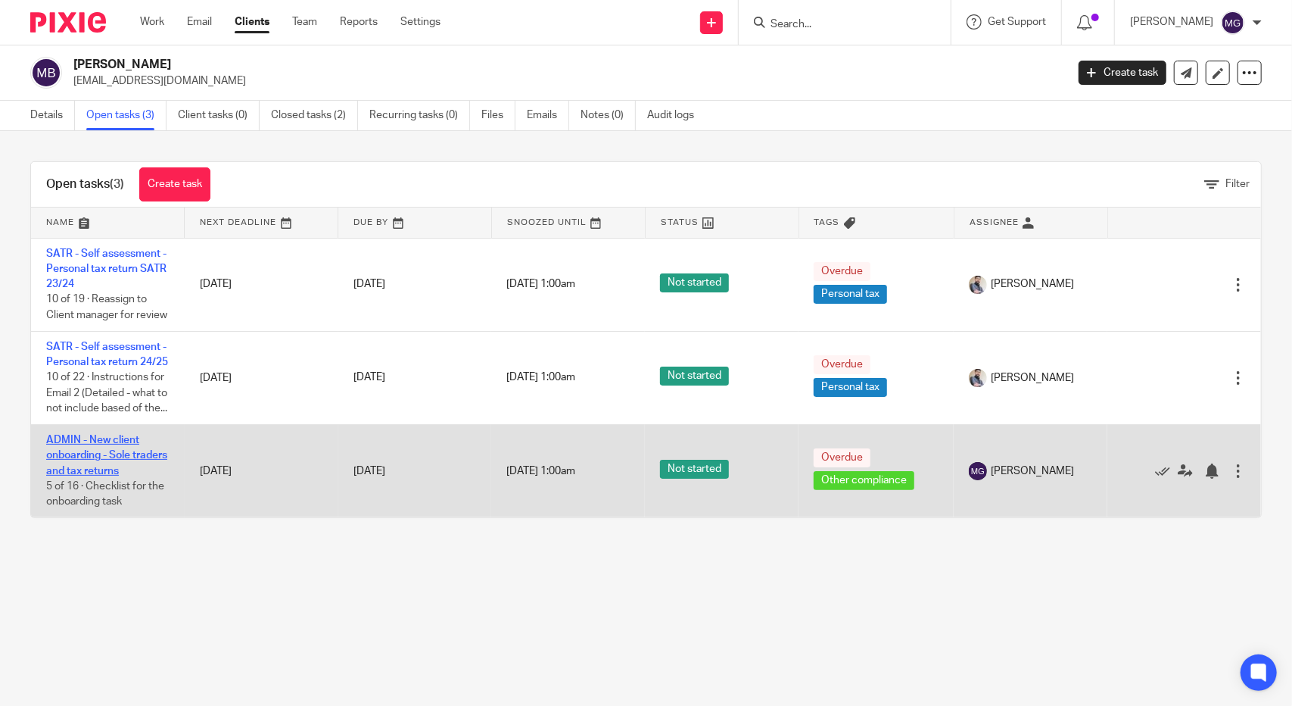
click at [98, 476] on link "ADMIN - New client onboarding - Sole traders and tax returns" at bounding box center [106, 456] width 121 height 42
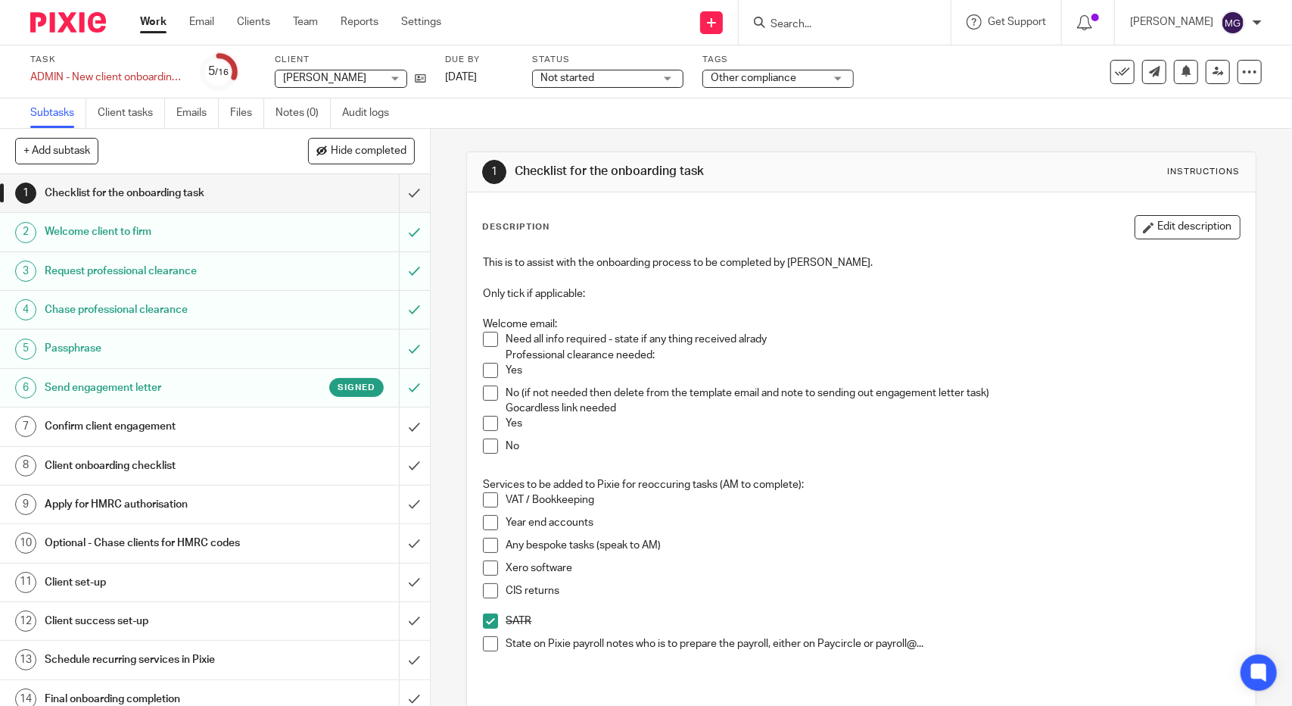
click at [121, 581] on h1 "Client set-up" at bounding box center [158, 582] width 226 height 23
click at [68, 581] on h1 "Client set-up" at bounding box center [158, 582] width 226 height 23
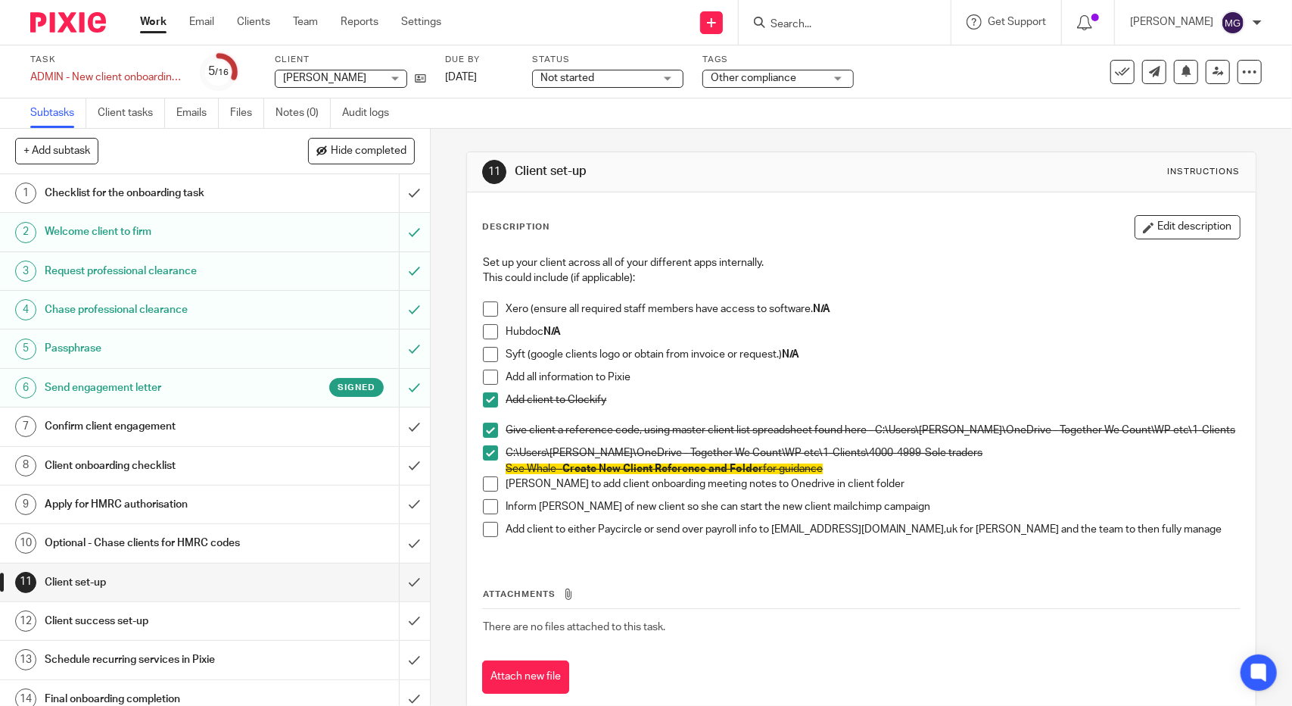
click at [485, 503] on span at bounding box center [490, 506] width 15 height 15
click at [98, 623] on h1 "Client success set-up" at bounding box center [158, 620] width 226 height 23
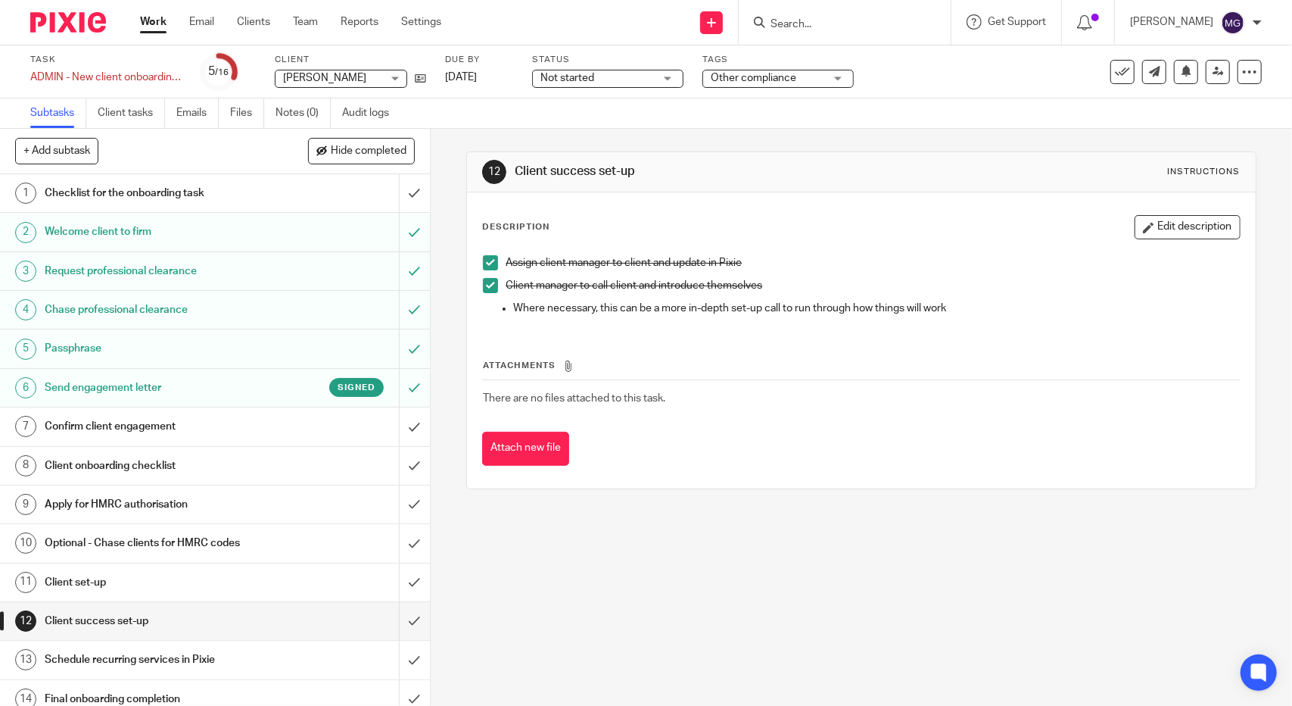
click at [132, 190] on h1 "Checklist for the onboarding task" at bounding box center [158, 193] width 226 height 23
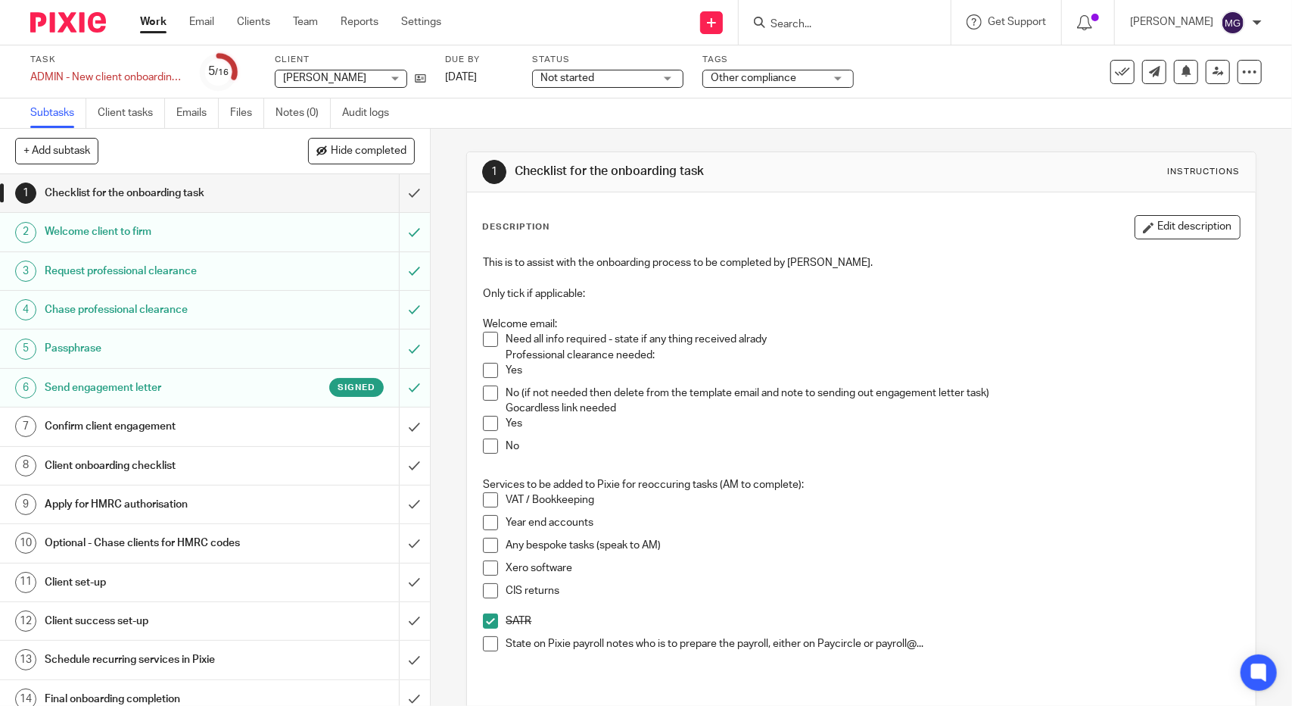
click at [89, 425] on h1 "Confirm client engagement" at bounding box center [158, 426] width 226 height 23
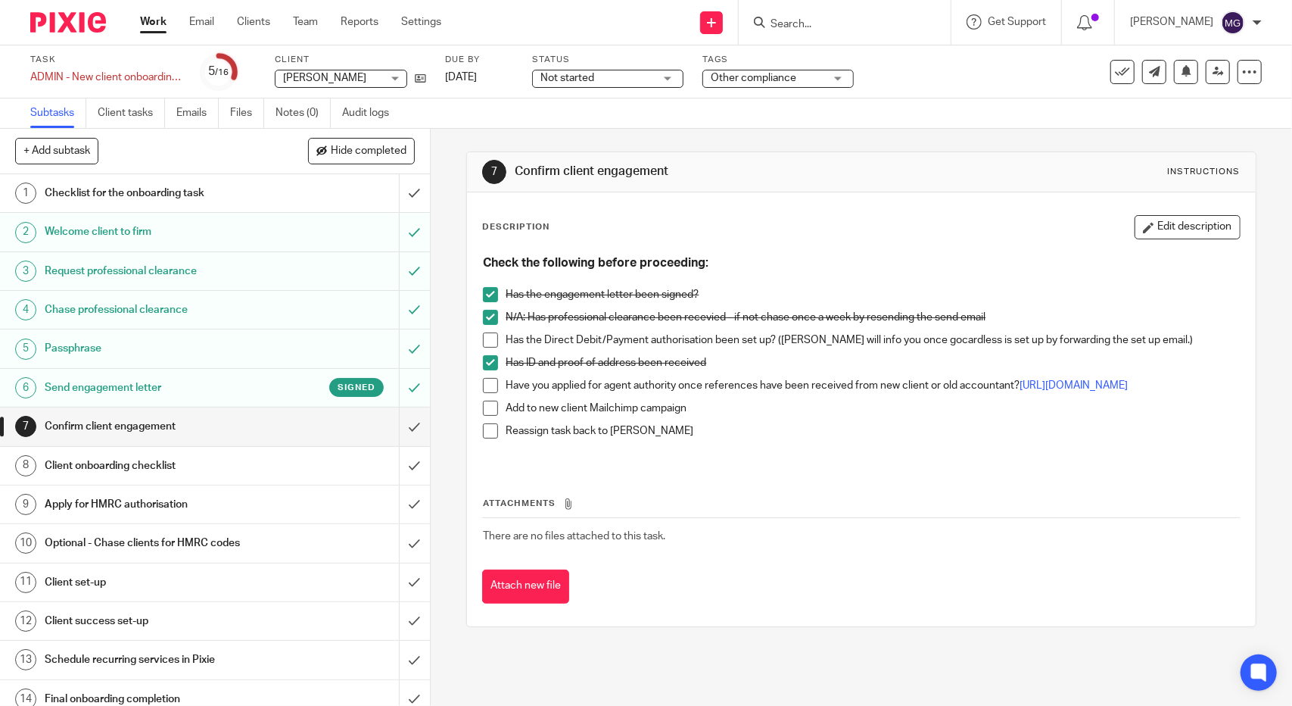
click at [483, 414] on span at bounding box center [490, 408] width 15 height 15
click at [189, 457] on h1 "Client onboarding checklist" at bounding box center [158, 465] width 226 height 23
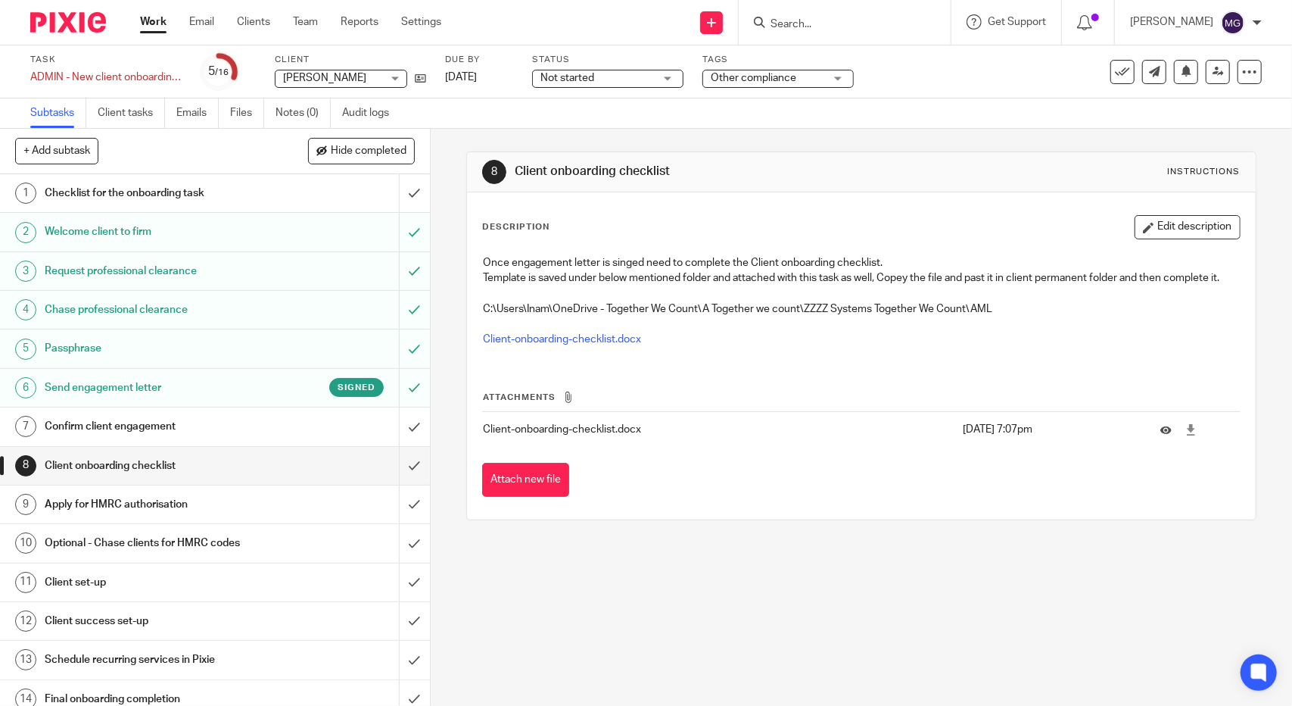
click at [161, 503] on h1 "Apply for HMRC authorisation" at bounding box center [158, 504] width 226 height 23
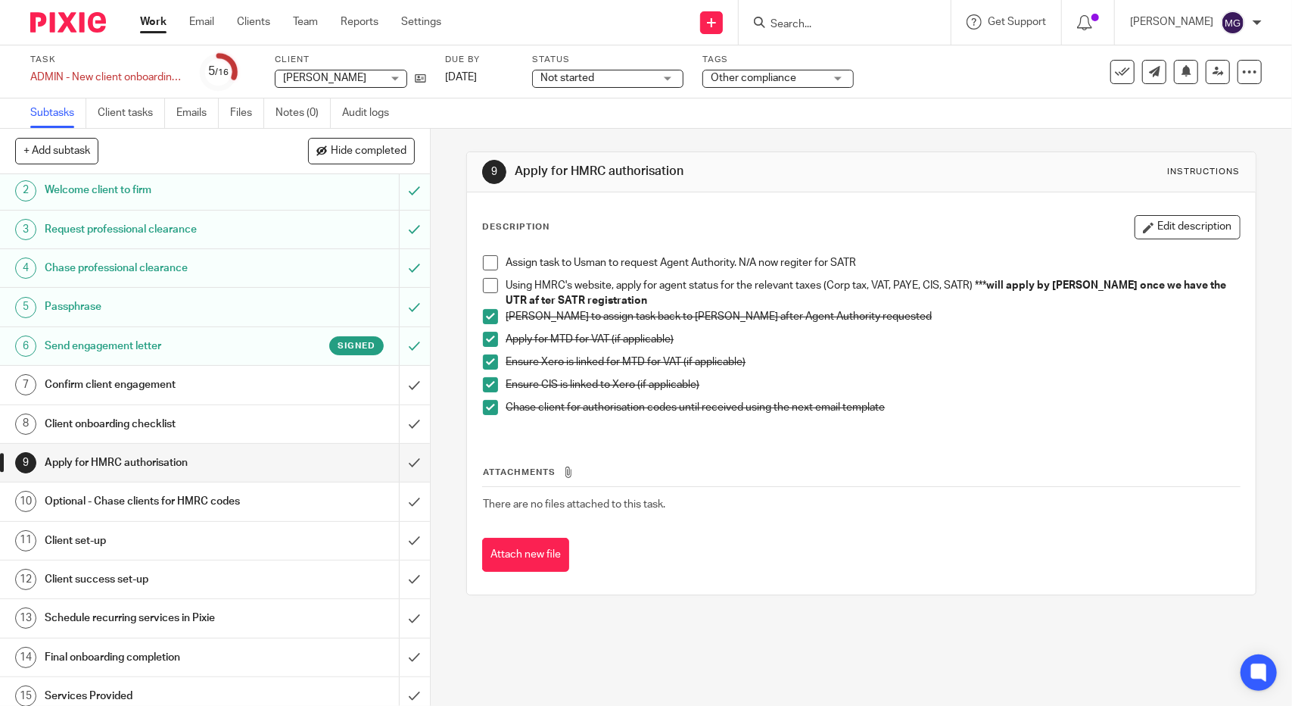
scroll to position [76, 0]
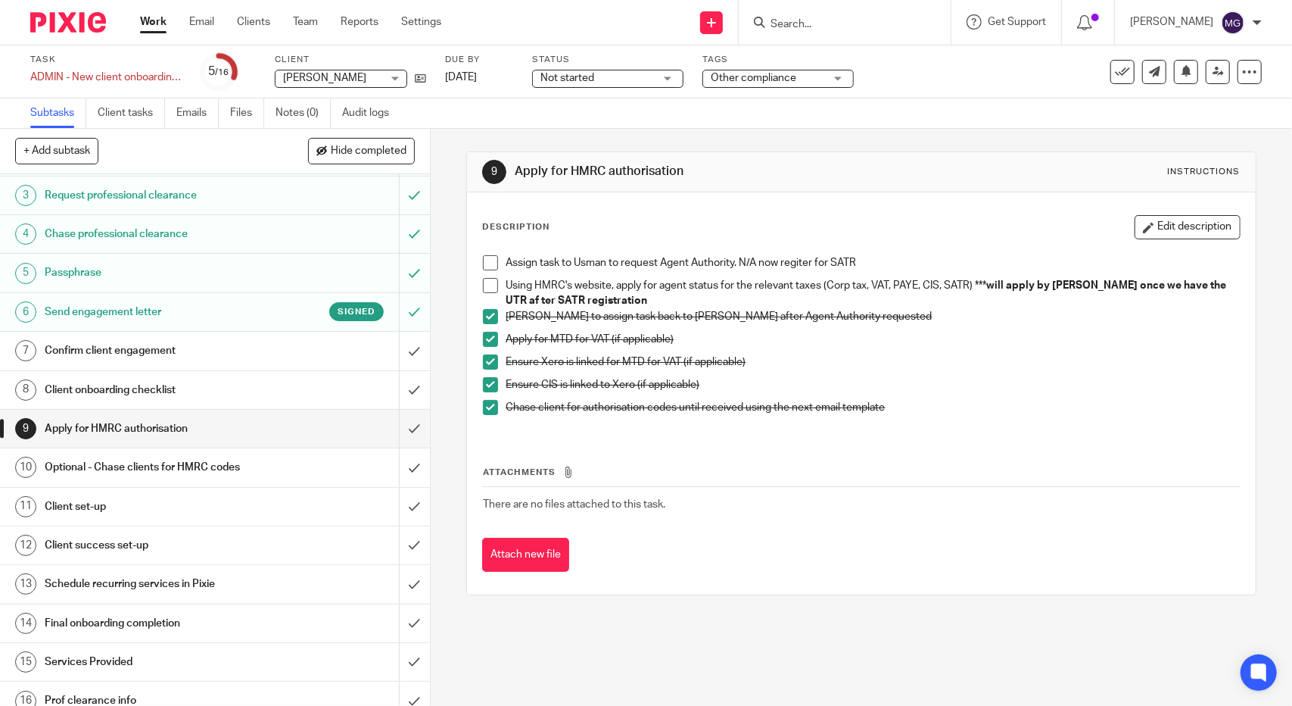
click at [121, 469] on h1 "Optional - Chase clients for HMRC codes" at bounding box center [158, 467] width 226 height 23
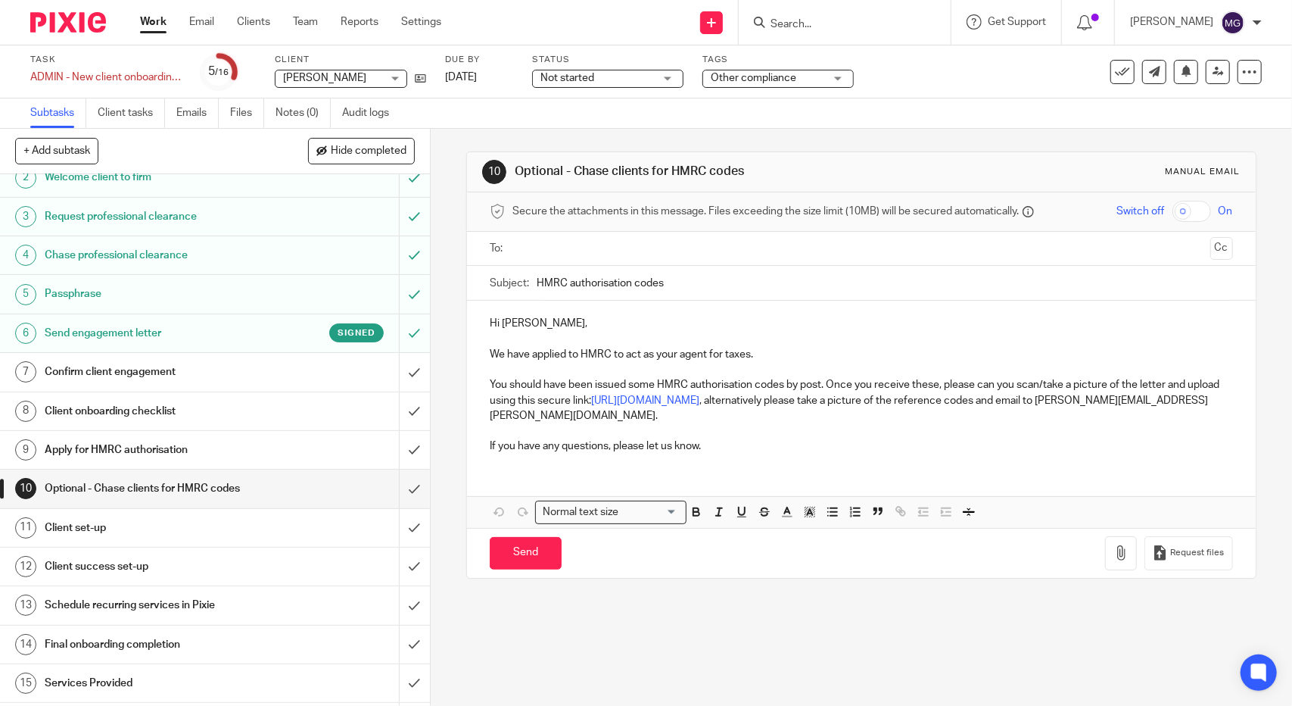
scroll to position [76, 0]
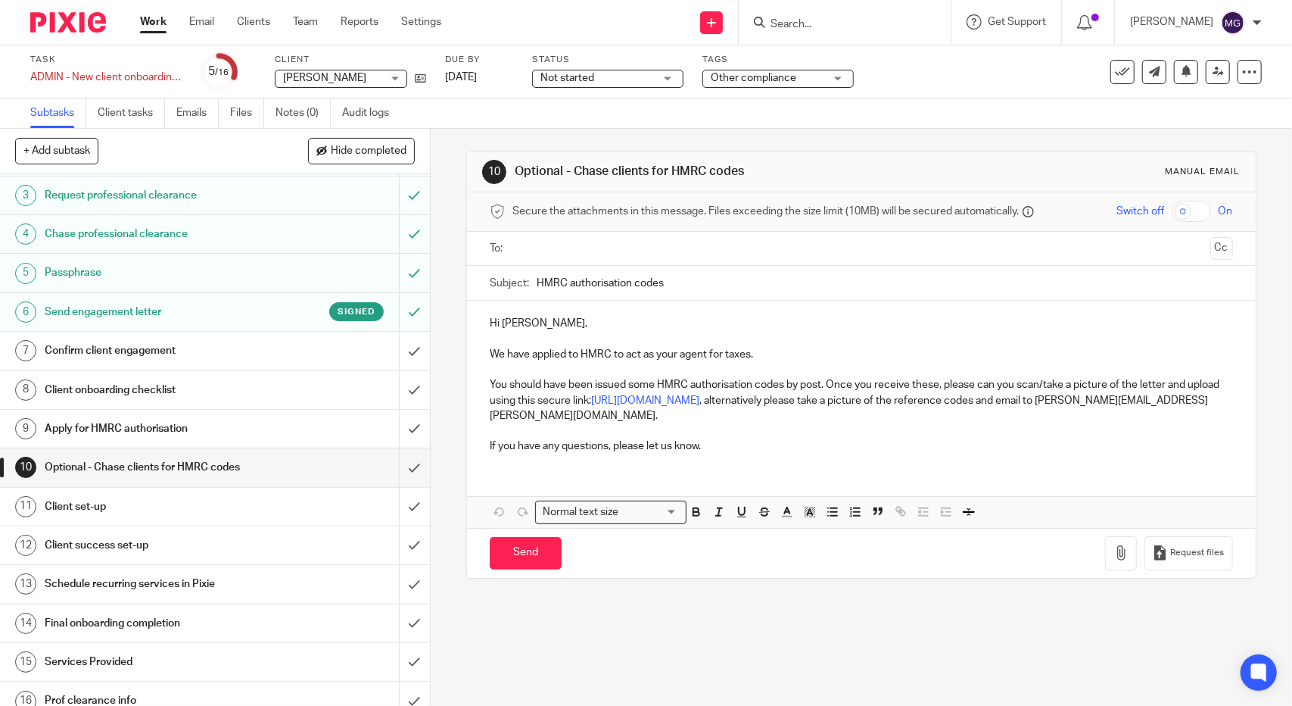
click at [98, 510] on h1 "Client set-up" at bounding box center [158, 506] width 226 height 23
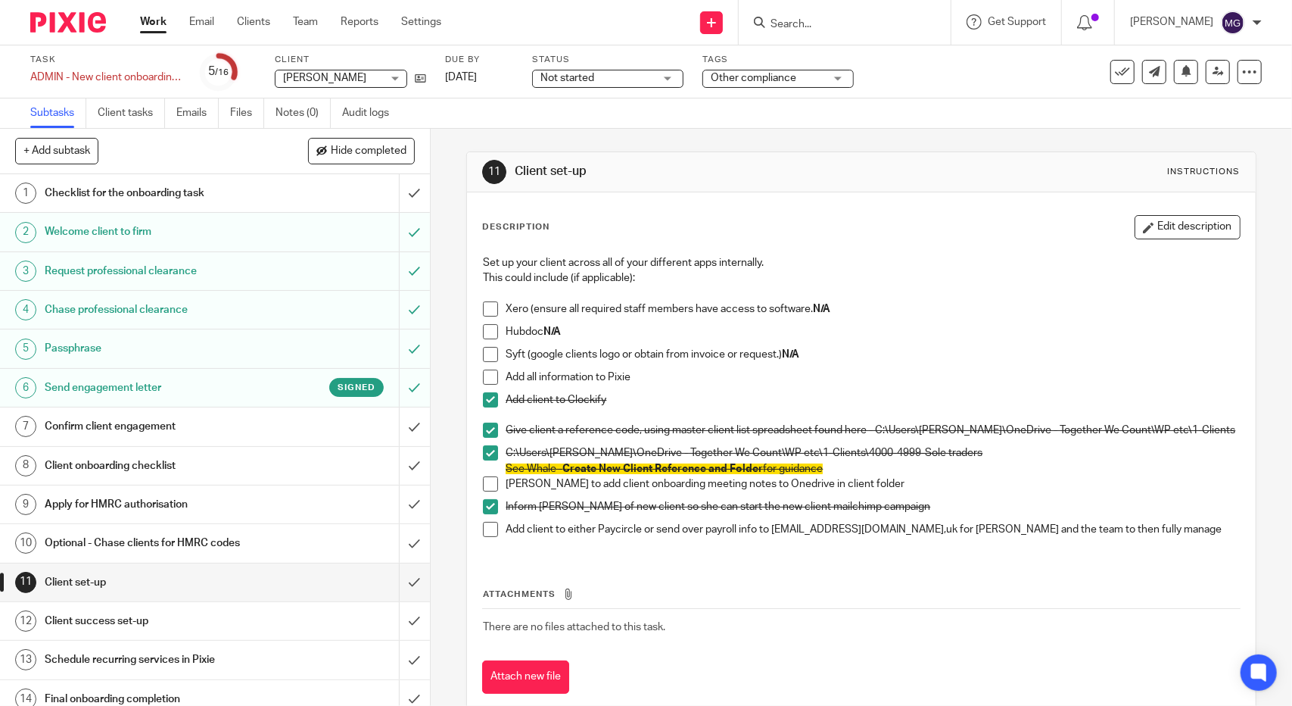
click at [142, 19] on link "Work" at bounding box center [153, 21] width 26 height 15
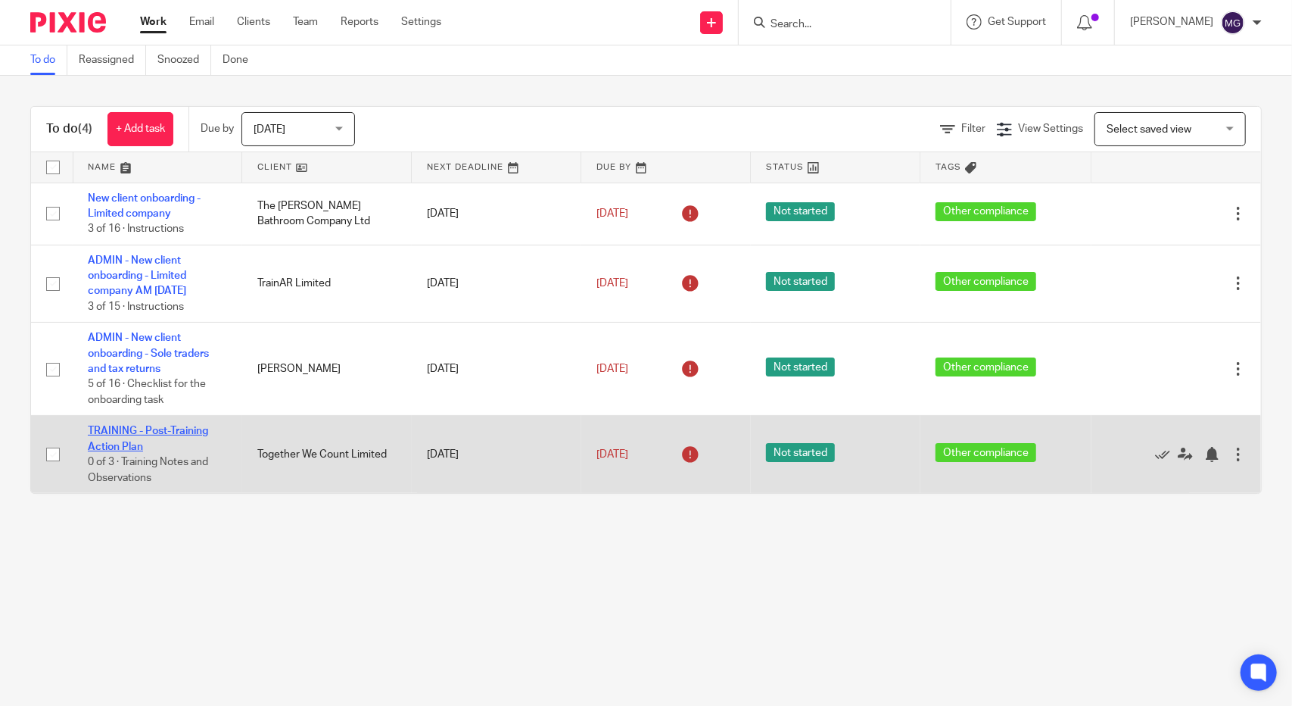
click at [100, 425] on link "TRAINING - Post-Training Action Plan" at bounding box center [148, 438] width 120 height 26
click at [154, 431] on link "TRAINING - Post-Training Action Plan" at bounding box center [148, 438] width 120 height 26
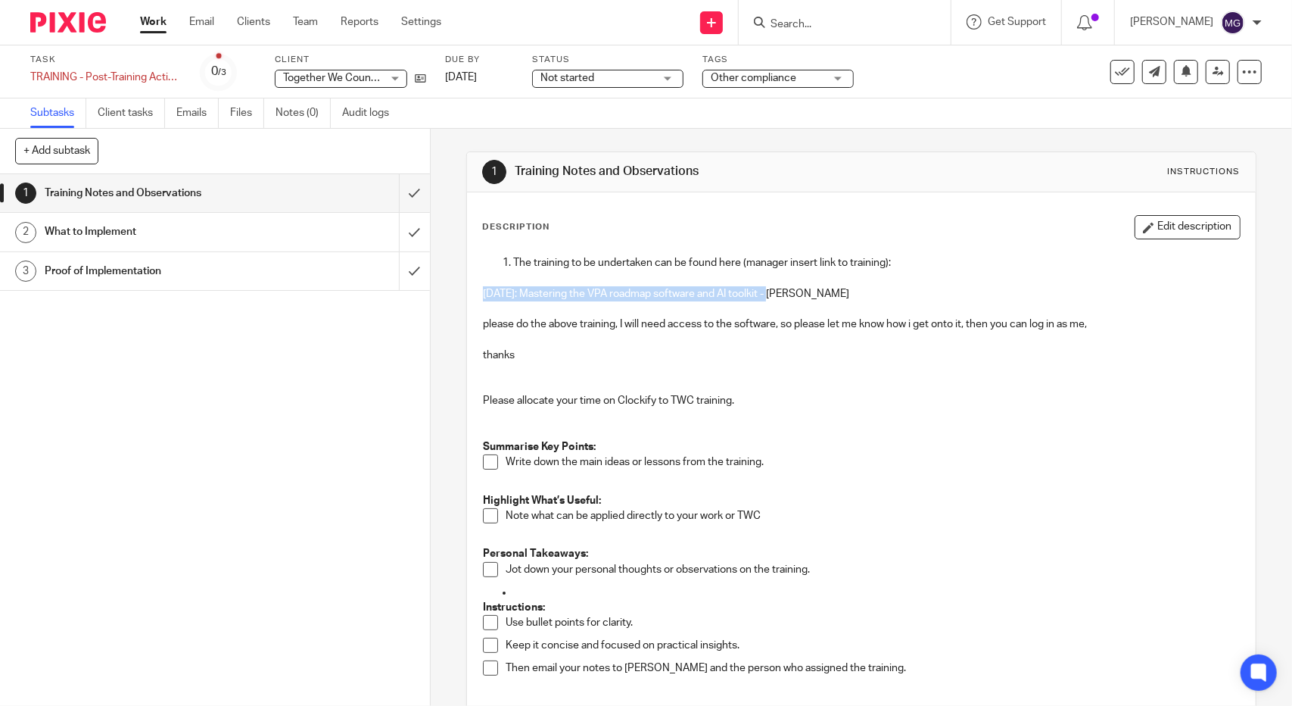
drag, startPoint x: 772, startPoint y: 291, endPoint x: 474, endPoint y: 288, distance: 298.3
click at [475, 288] on div "The training to be undertaken can be found here (manager insert link to trainin…" at bounding box center [861, 471] width 772 height 447
copy p "July 2025: Mastering the VPA roadmap software and AI toolkit"
click at [879, 301] on p at bounding box center [861, 308] width 756 height 15
drag, startPoint x: 871, startPoint y: 287, endPoint x: 461, endPoint y: 288, distance: 409.6
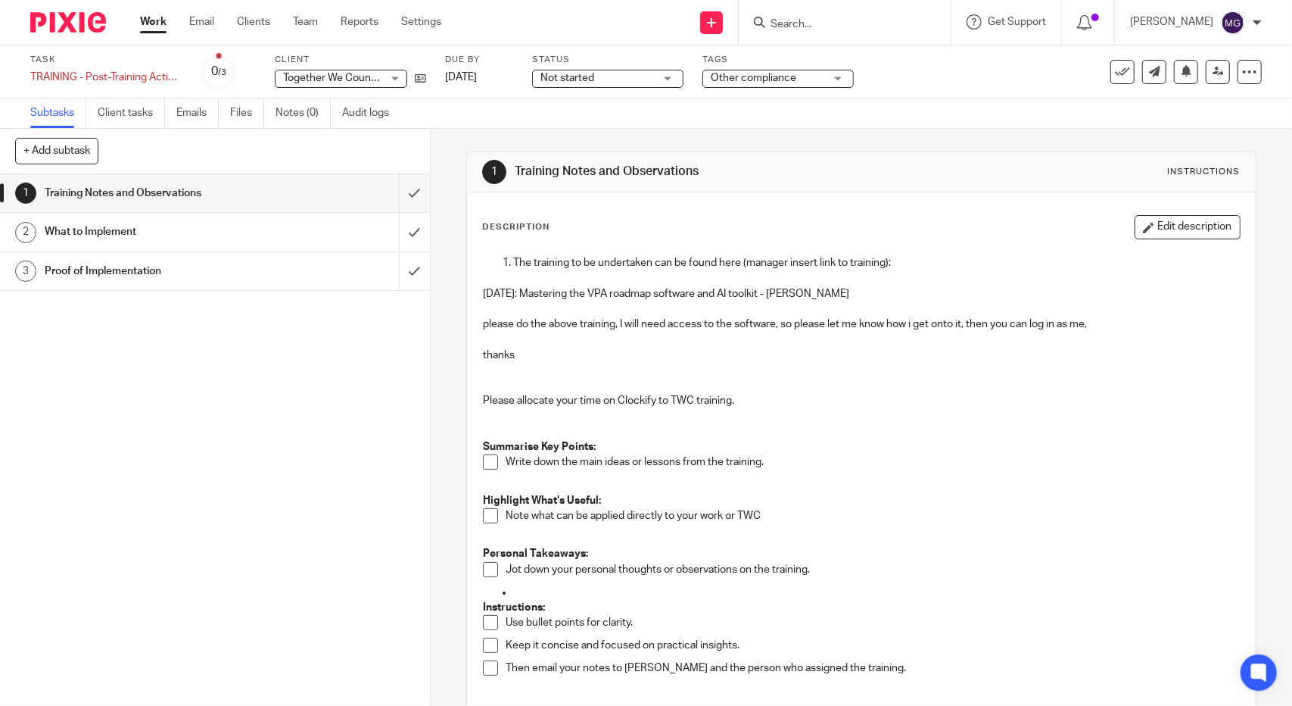
click at [461, 288] on div "1 Training Notes and Observations Instructions Description Edit description The…" at bounding box center [862, 417] width 862 height 577
copy p "July 2025: Mastering the VPA roadmap software and AI toolkit - Mark Wickersham"
